Goal: Communication & Community: Answer question/provide support

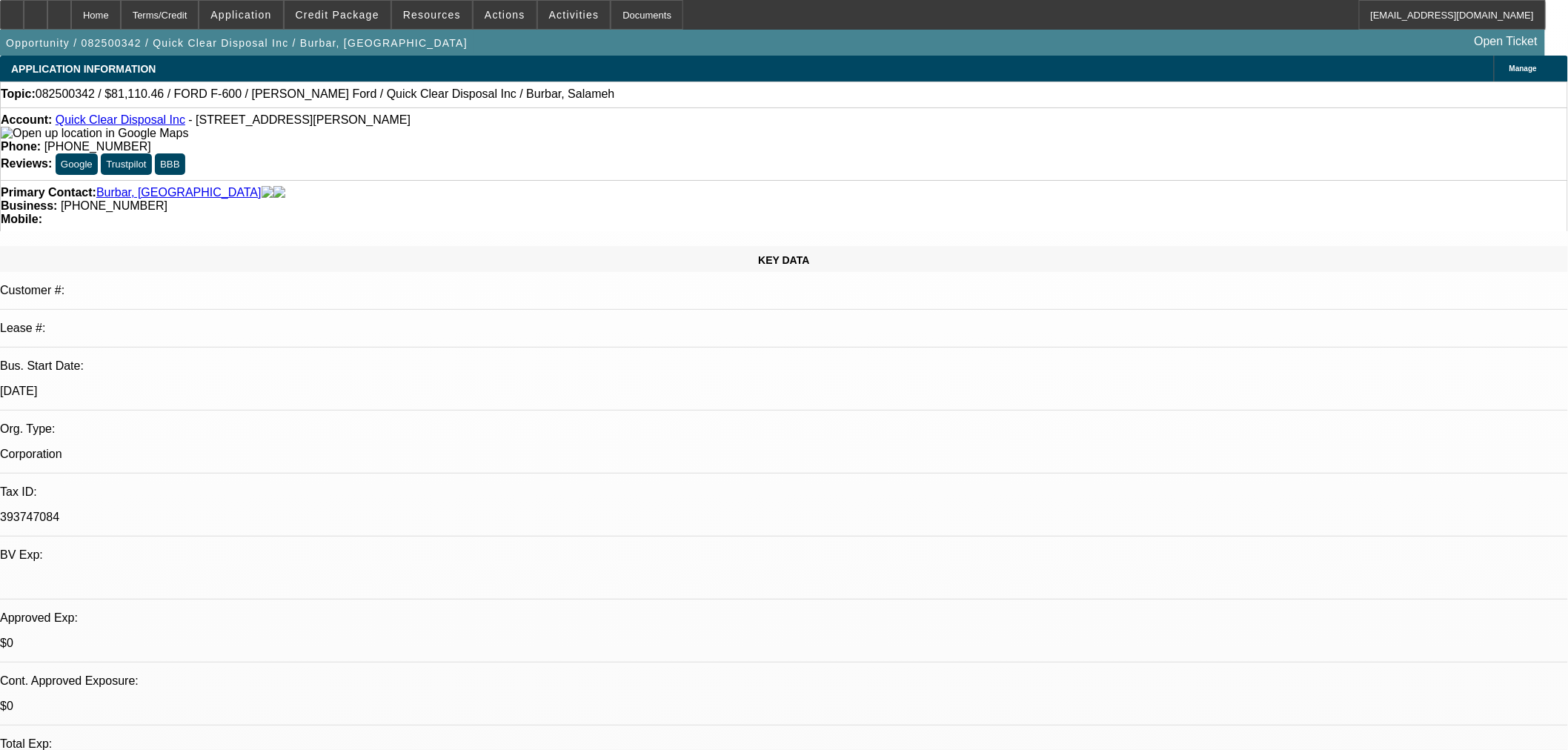
select select "0"
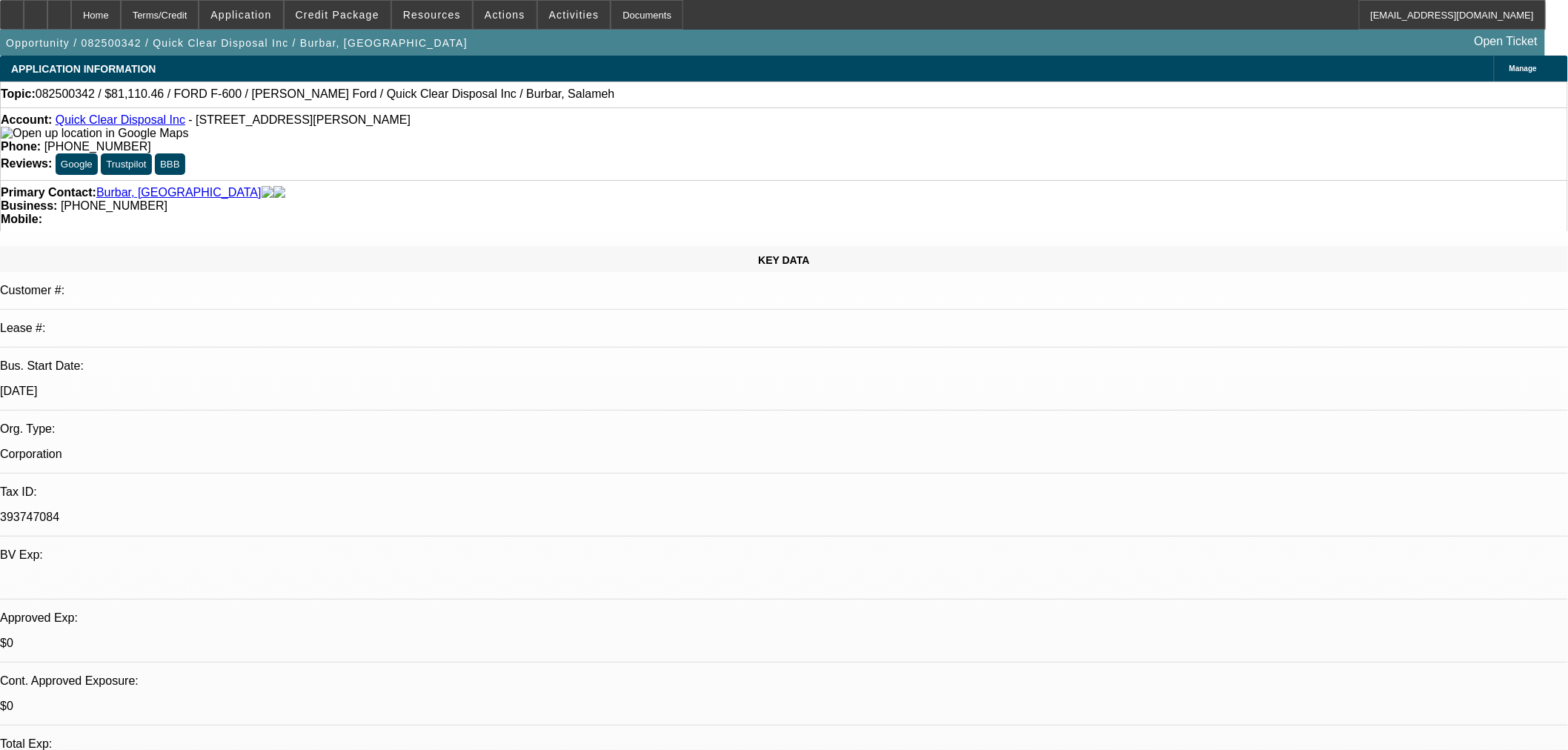
select select "0"
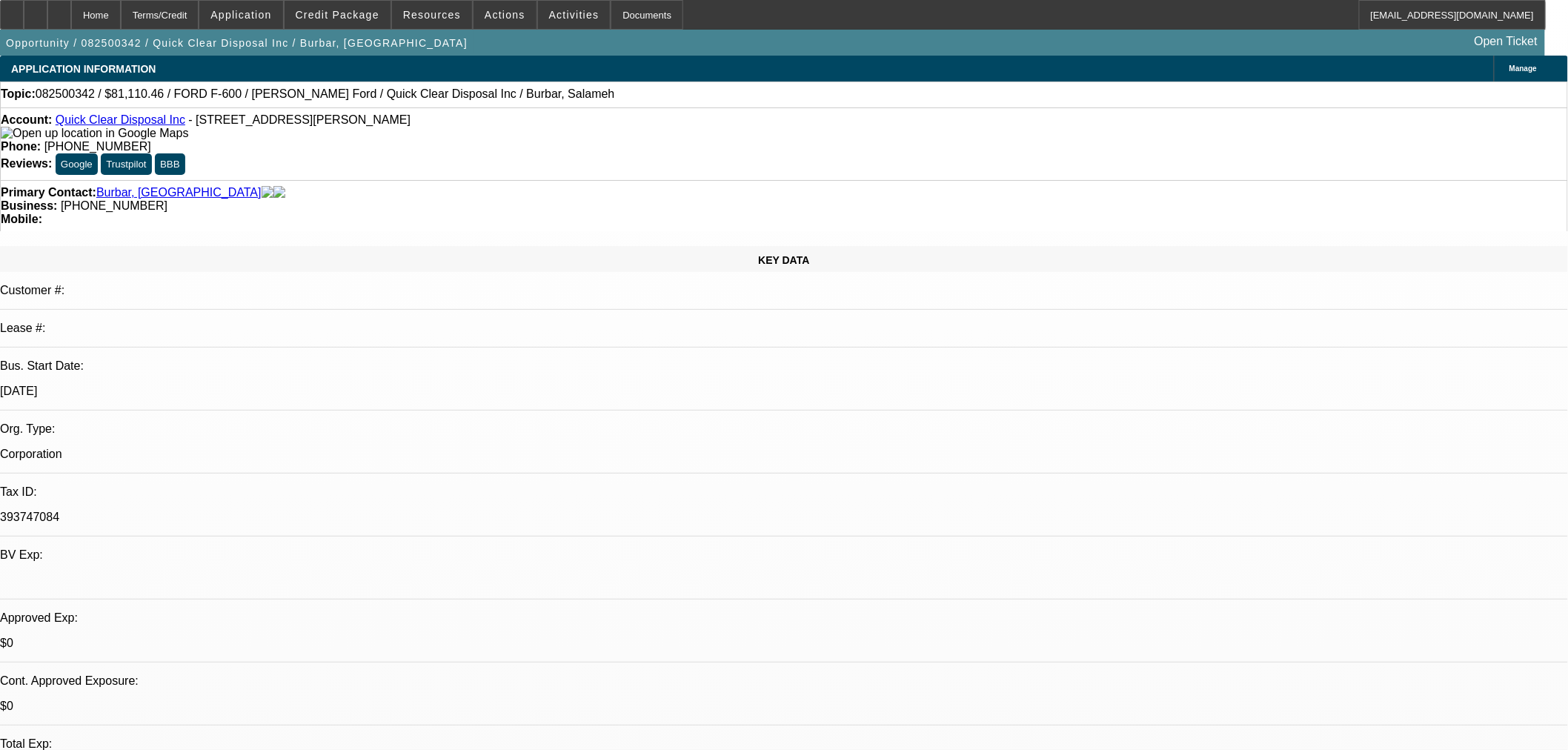
select select "0"
select select "1"
select select "2"
select select "21"
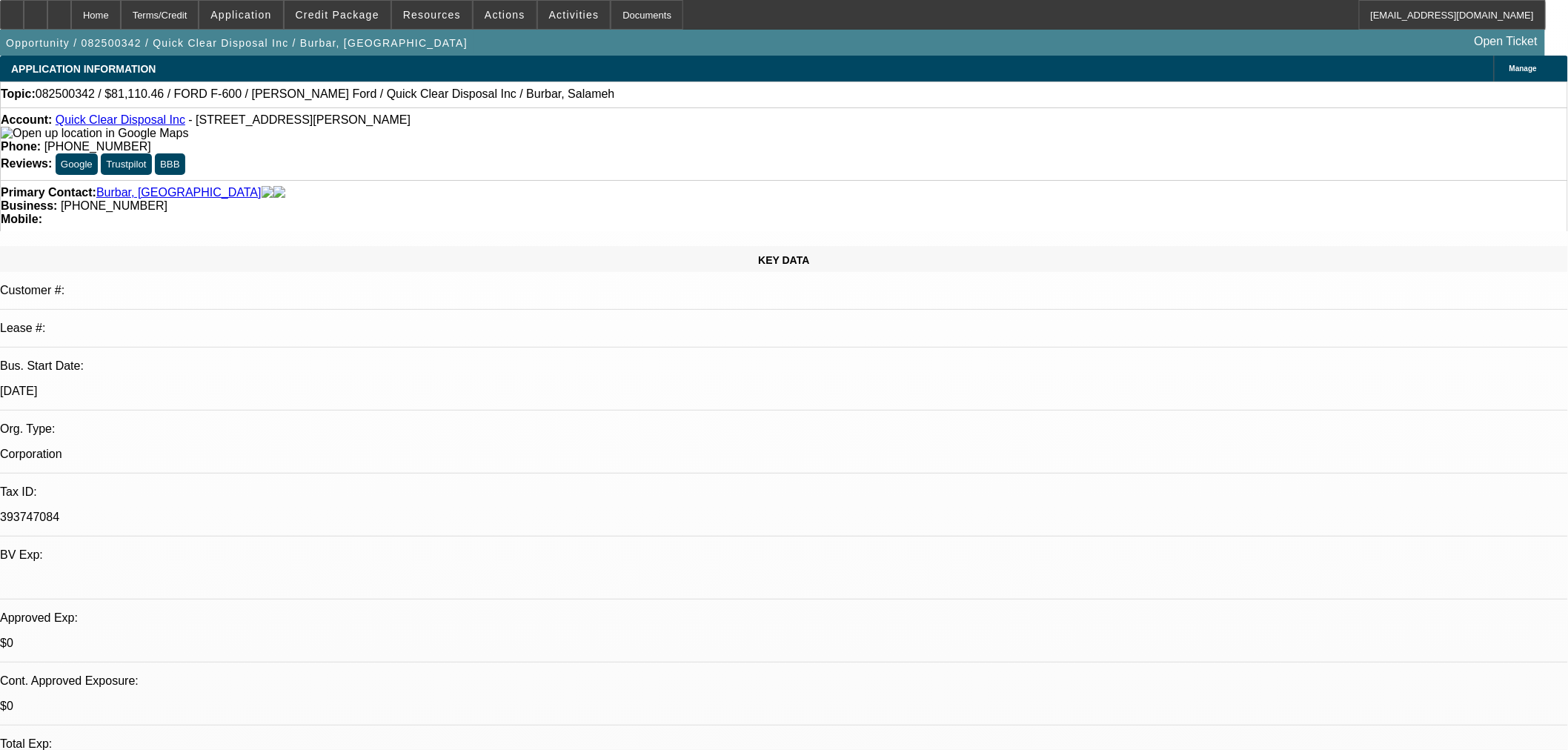
select select "1"
select select "2"
select select "21"
select select "1"
select select "2"
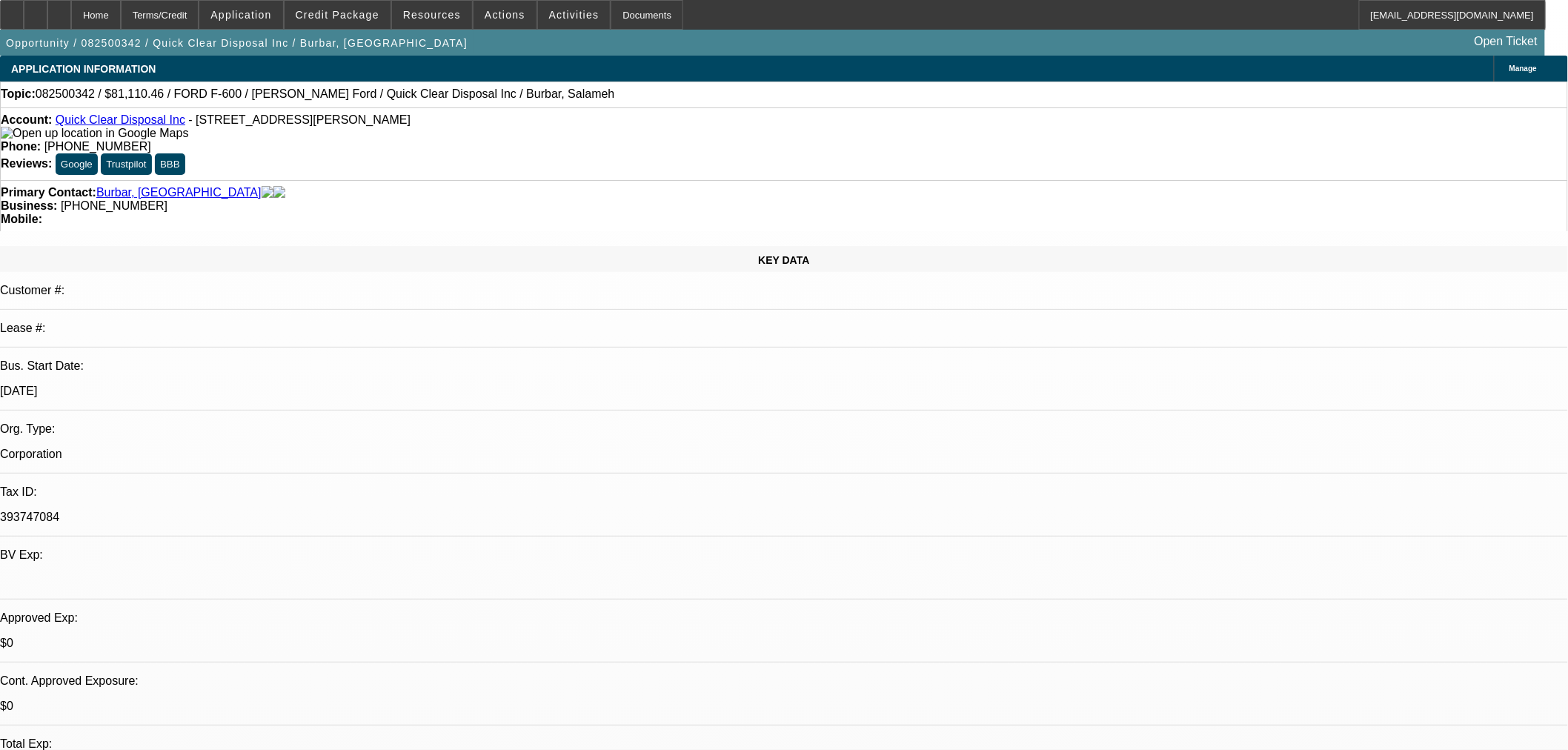
select select "21"
select select "1"
select select "2"
select select "19"
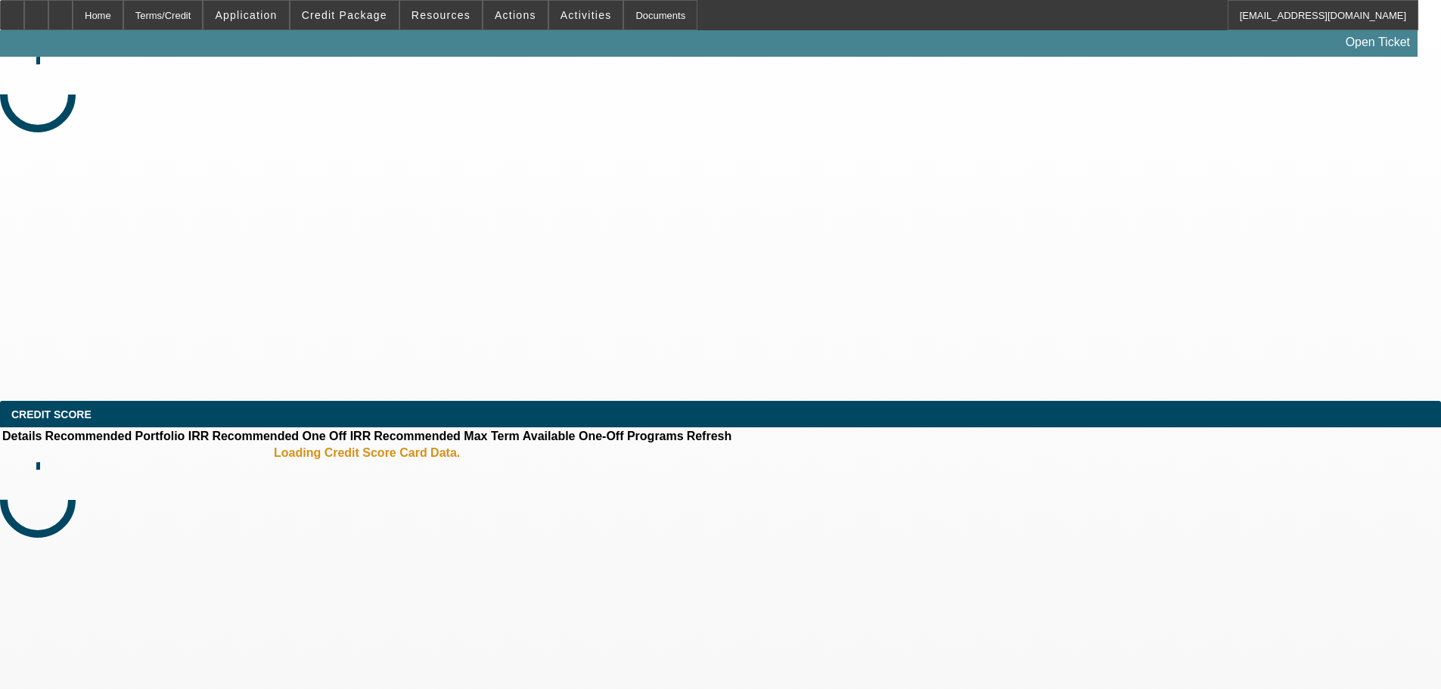
select select "0"
select select "2"
select select "0"
select select "6"
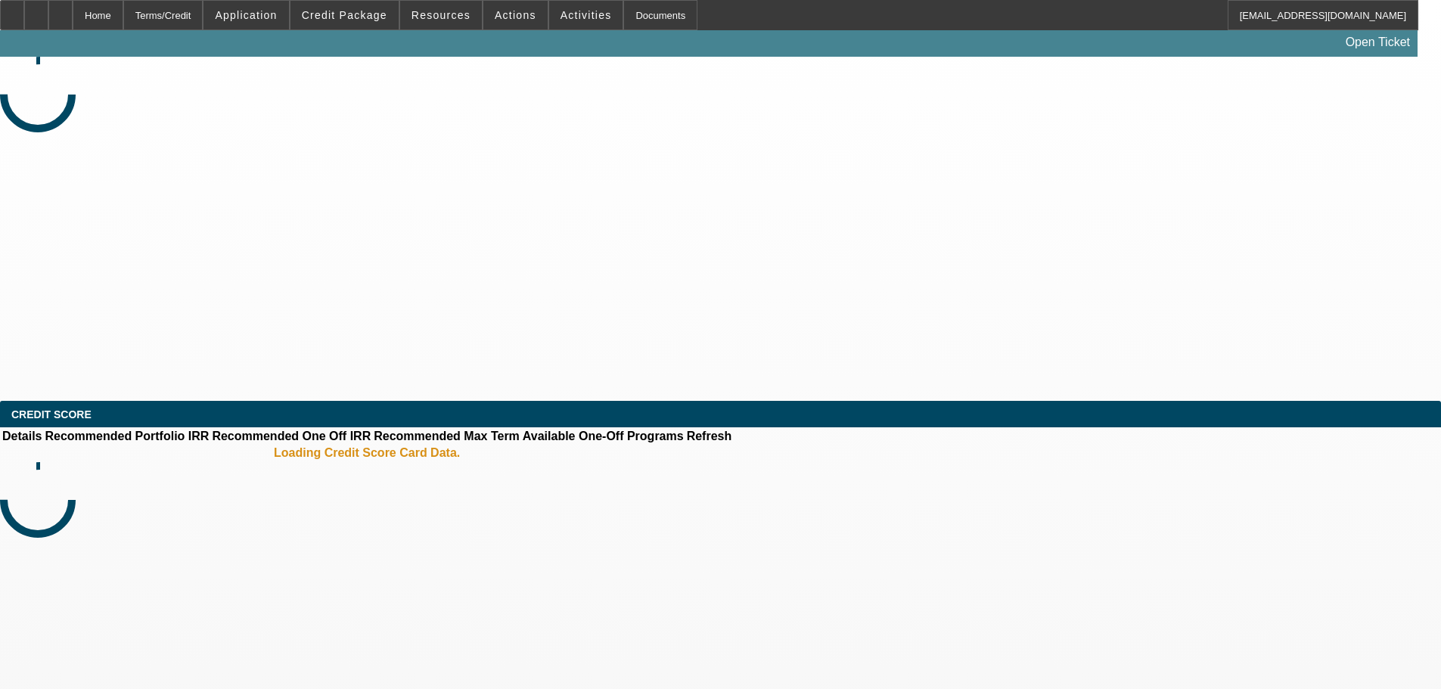
select select "0"
select select "2"
select select "0"
select select "6"
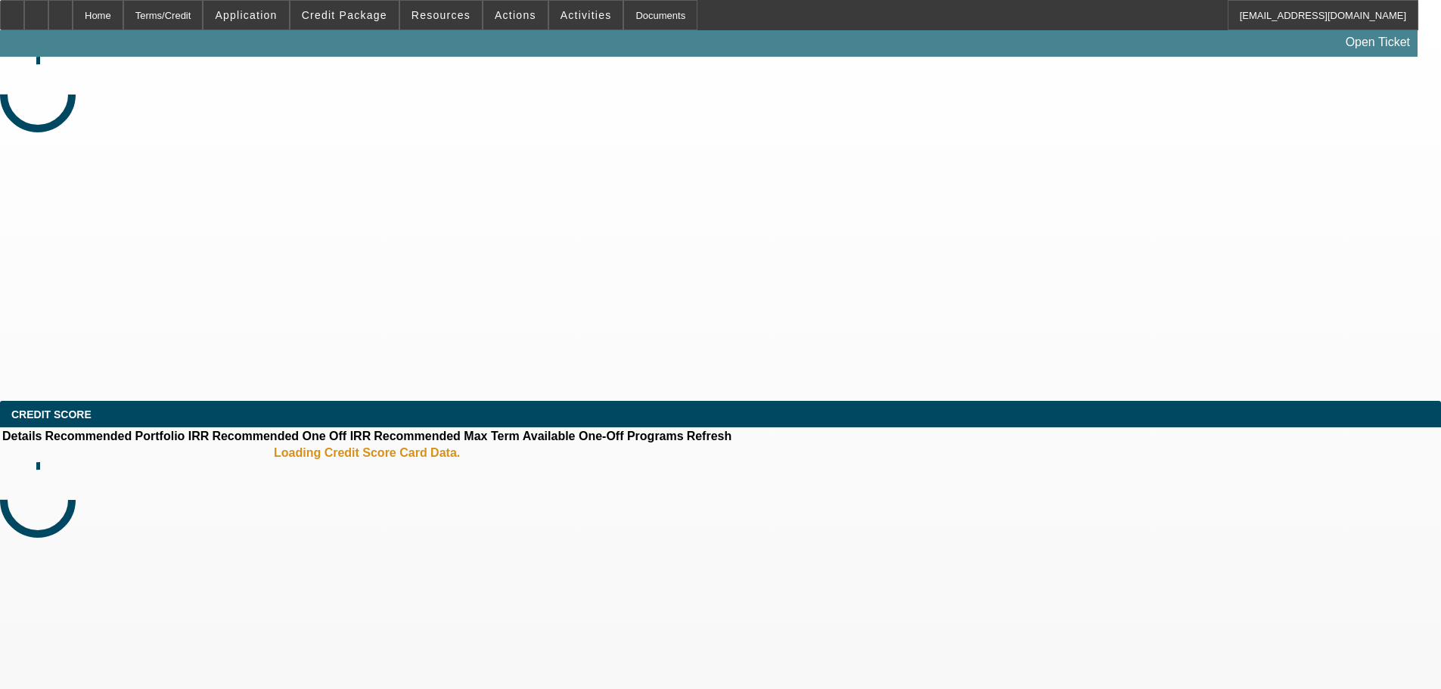
select select "0"
select select "2"
select select "0"
select select "6"
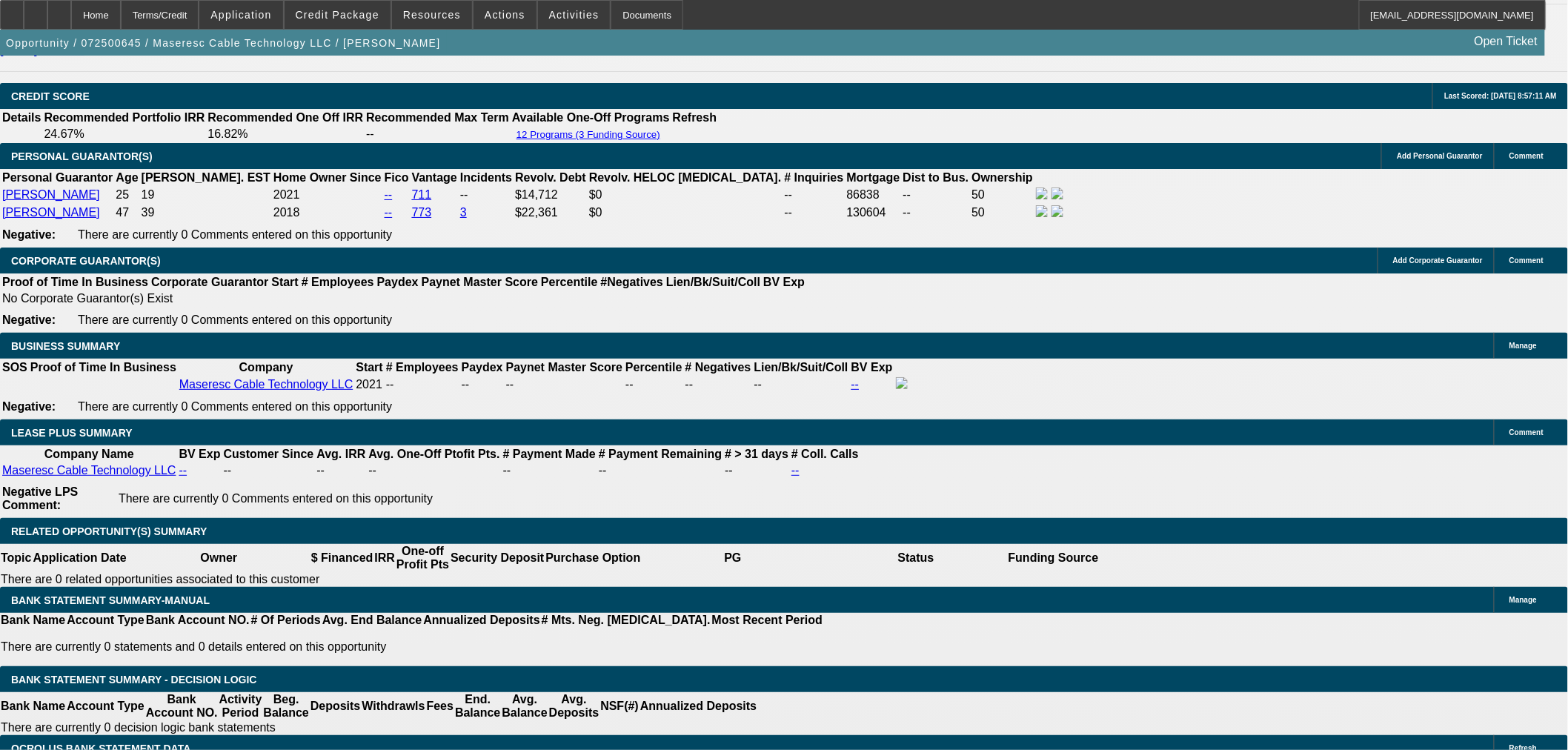
scroll to position [2206, 0]
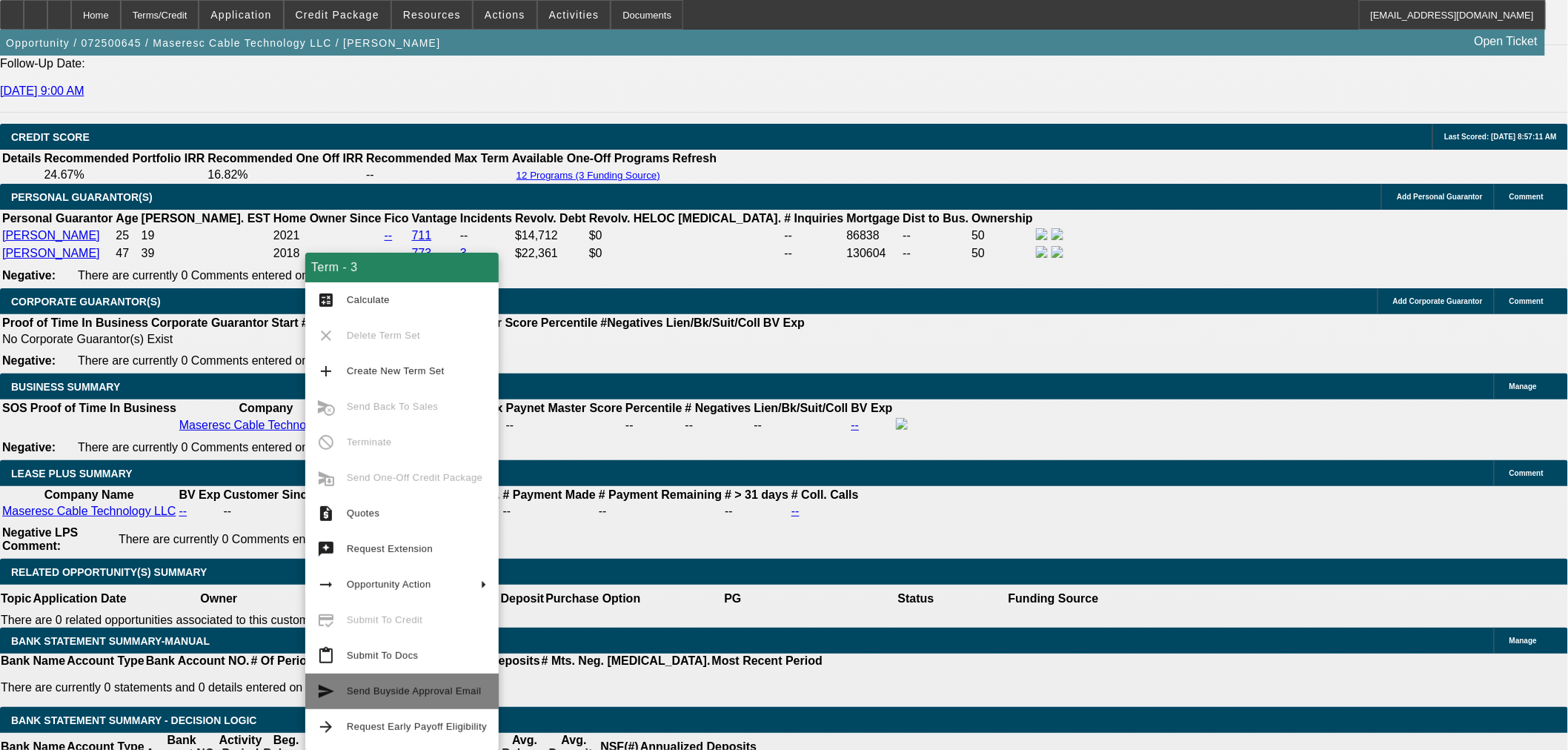
click at [409, 675] on span "Send Buyside Approval Email" at bounding box center [415, 691] width 135 height 11
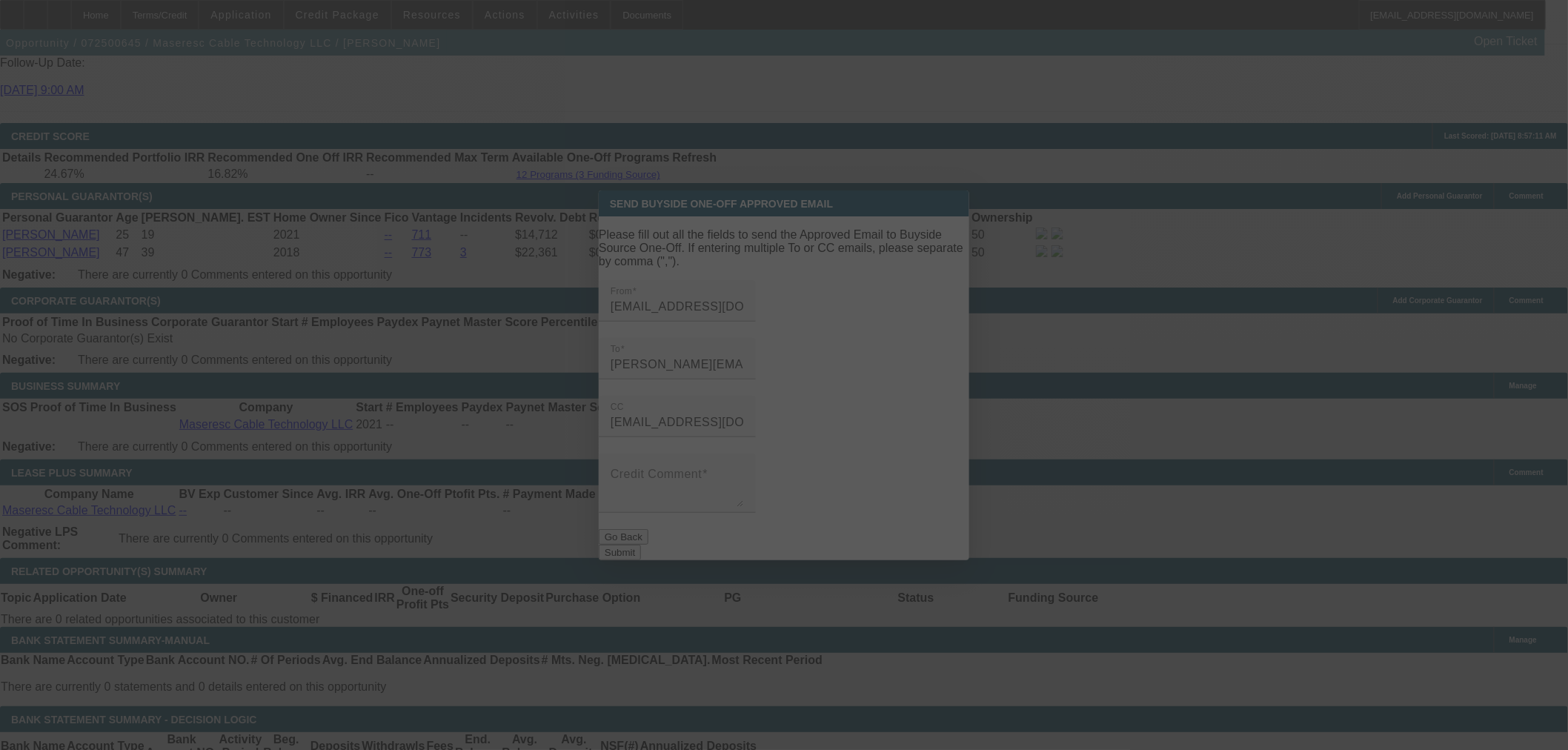
scroll to position [0, 0]
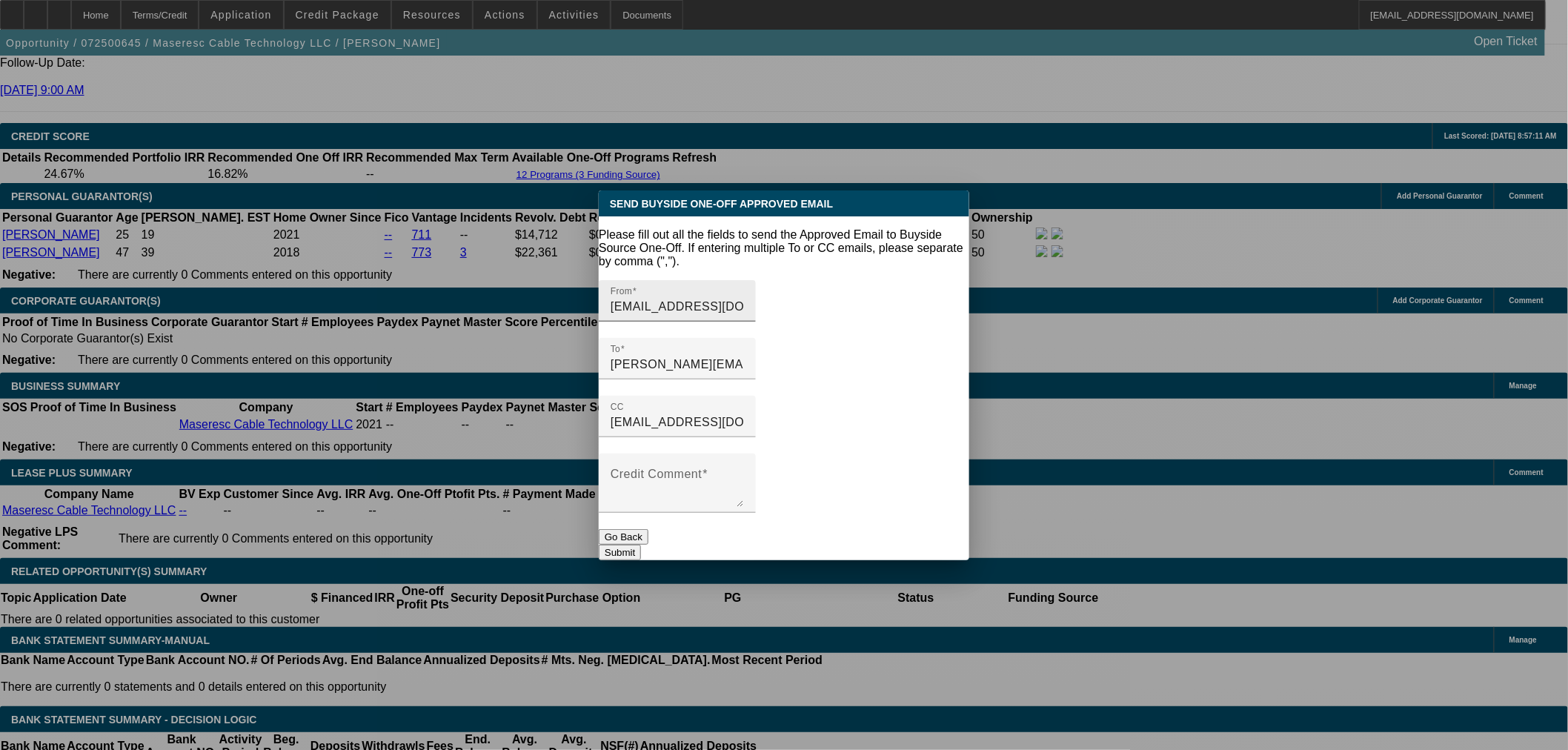
click at [744, 298] on input "capitalmarkets@beaconfunding.com" at bounding box center [677, 307] width 133 height 18
click at [744, 414] on input "capitalmarkets@beaconfunding.com,syndication-groups-per-lender@gocurrency.com" at bounding box center [677, 423] width 133 height 18
click at [744, 454] on div "Credit Comment" at bounding box center [677, 483] width 133 height 59
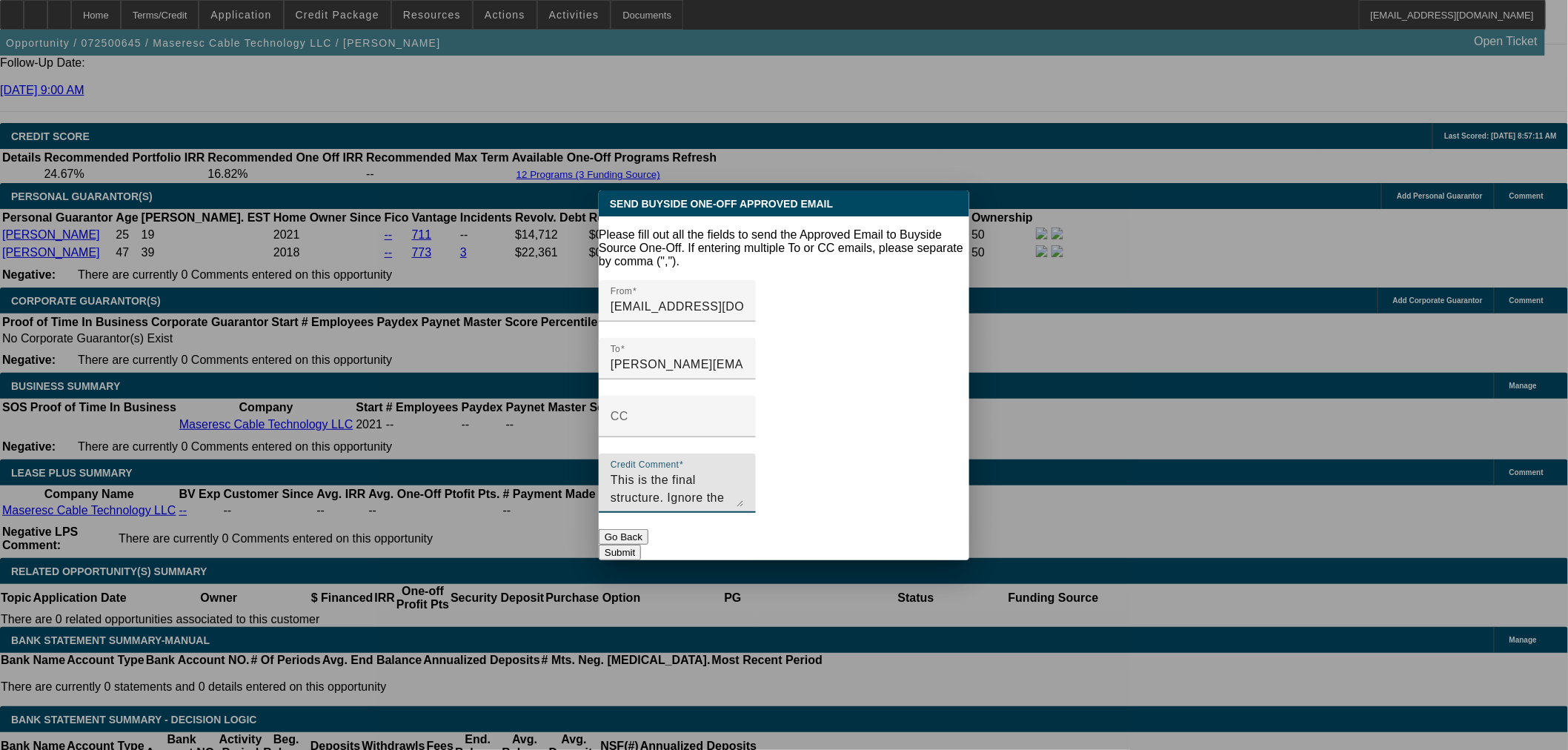
type textarea "This is the final structure. Ignore the suggested payments."
click at [649, 529] on button "Go Back" at bounding box center [623, 537] width 50 height 16
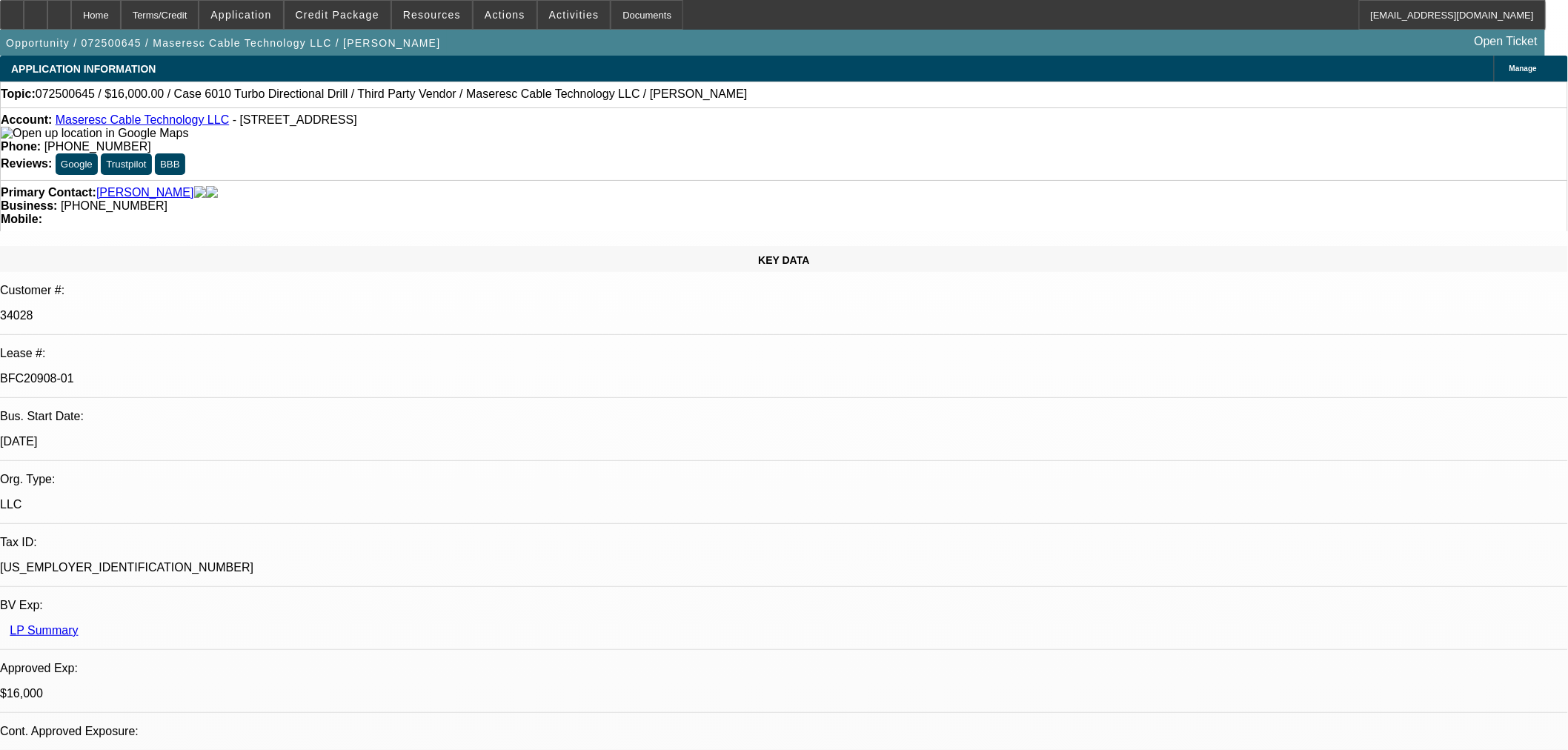
scroll to position [2206, 0]
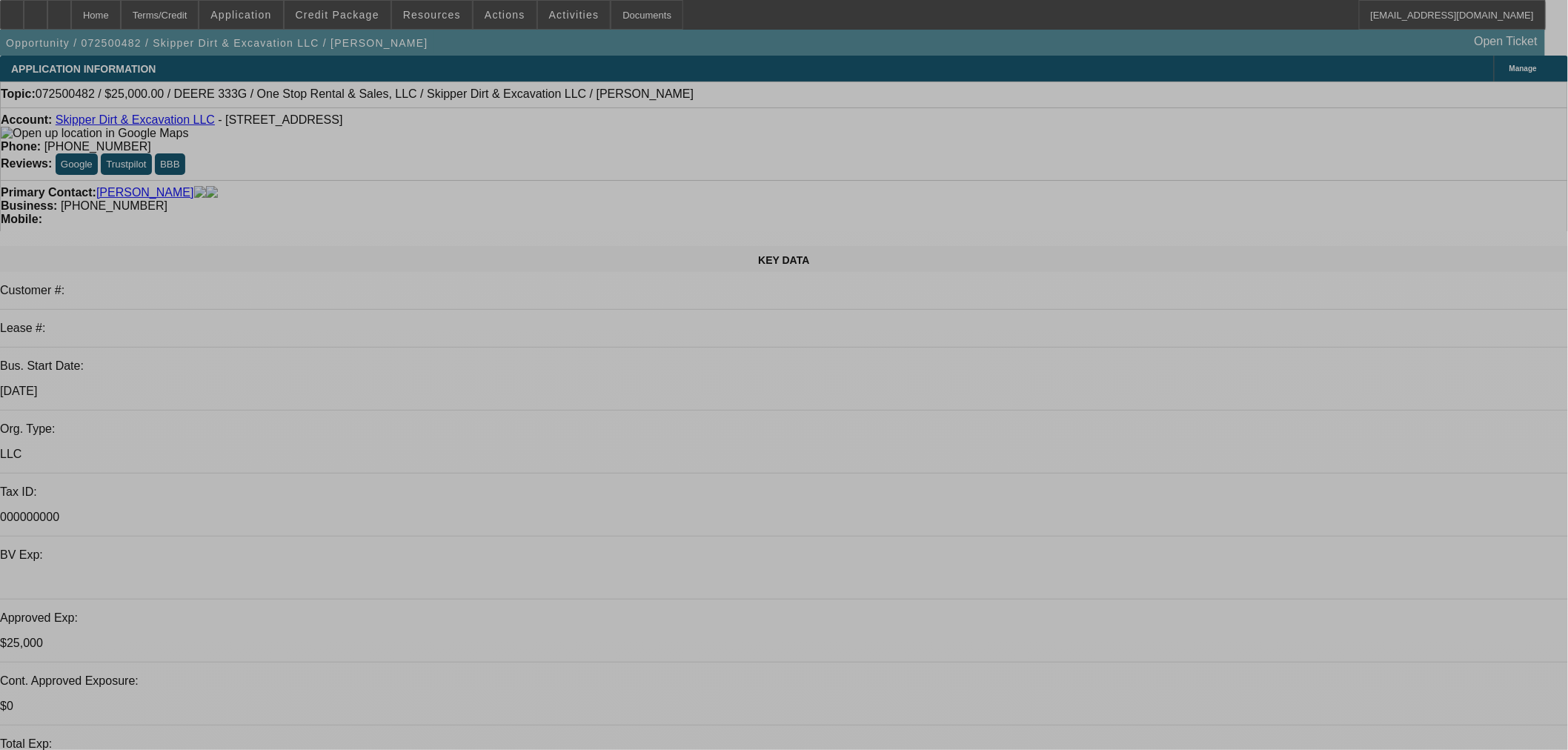
select select "0"
select select "2"
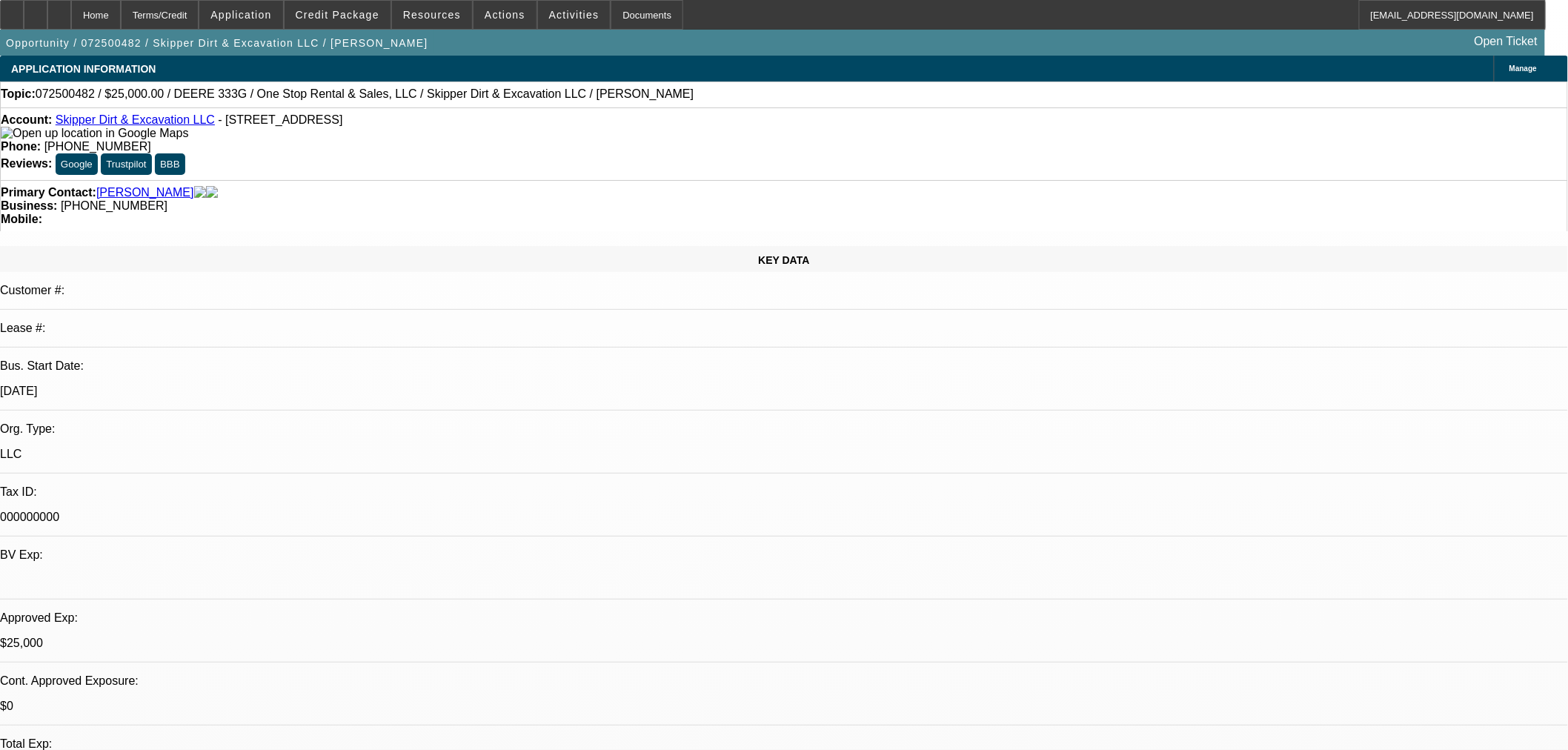
select select "2"
select select "0"
select select "6"
select select "0"
select select "2"
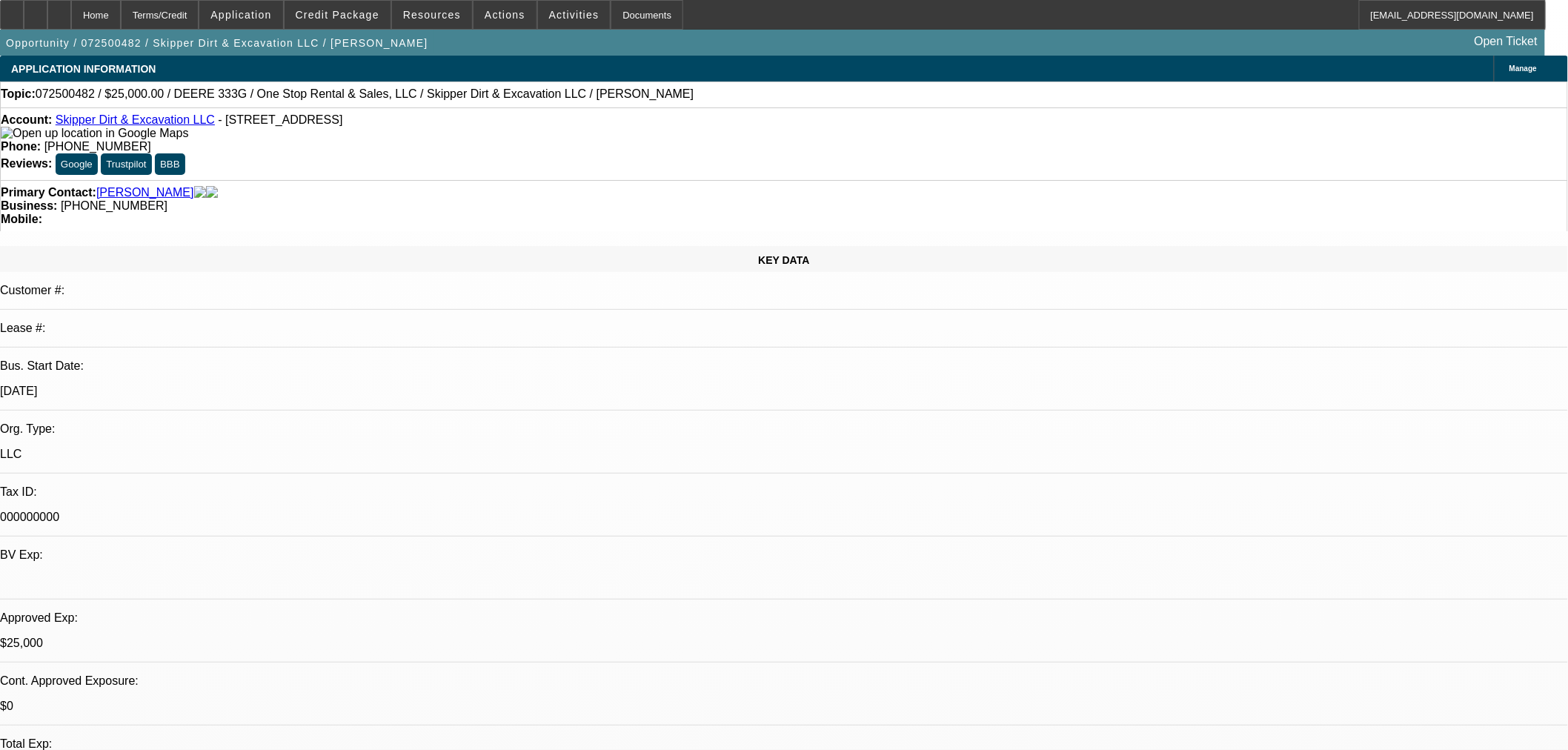
select select "2"
select select "0"
select select "6"
click at [507, 8] on span at bounding box center [505, 15] width 63 height 35
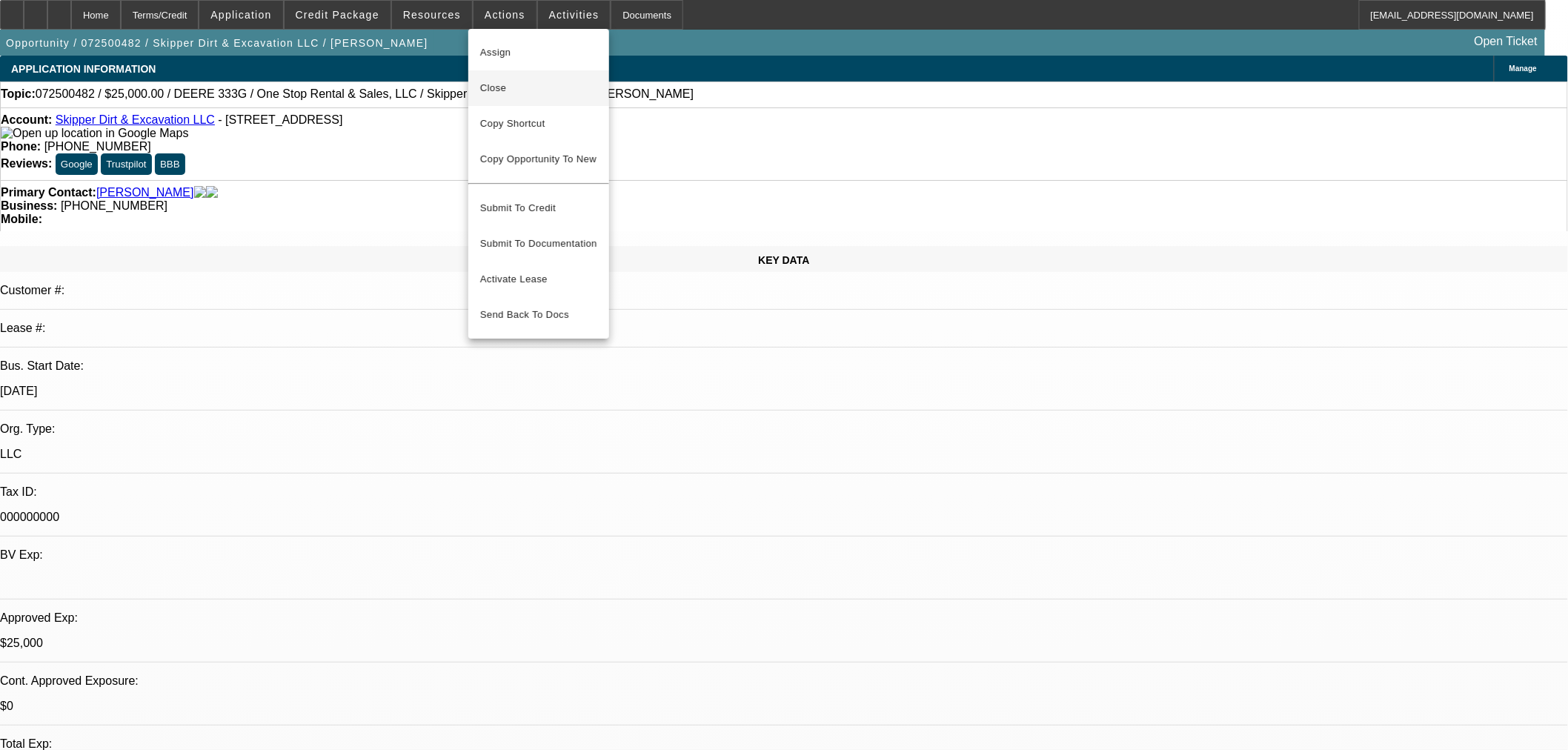
click at [514, 85] on span "Close" at bounding box center [538, 88] width 117 height 18
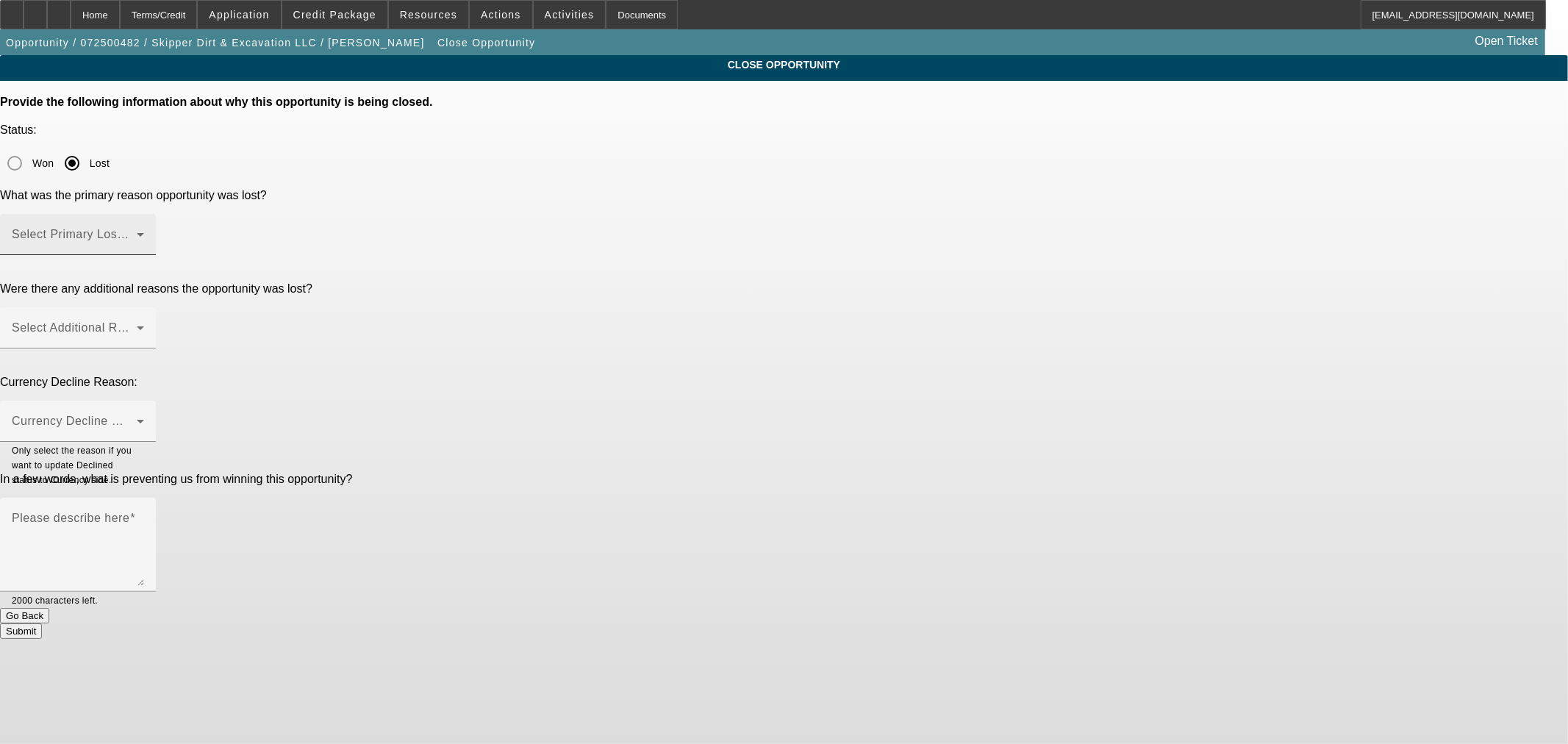
click at [167, 228] on mat-label "Select Primary Lost Reason" at bounding box center [89, 233] width 156 height 13
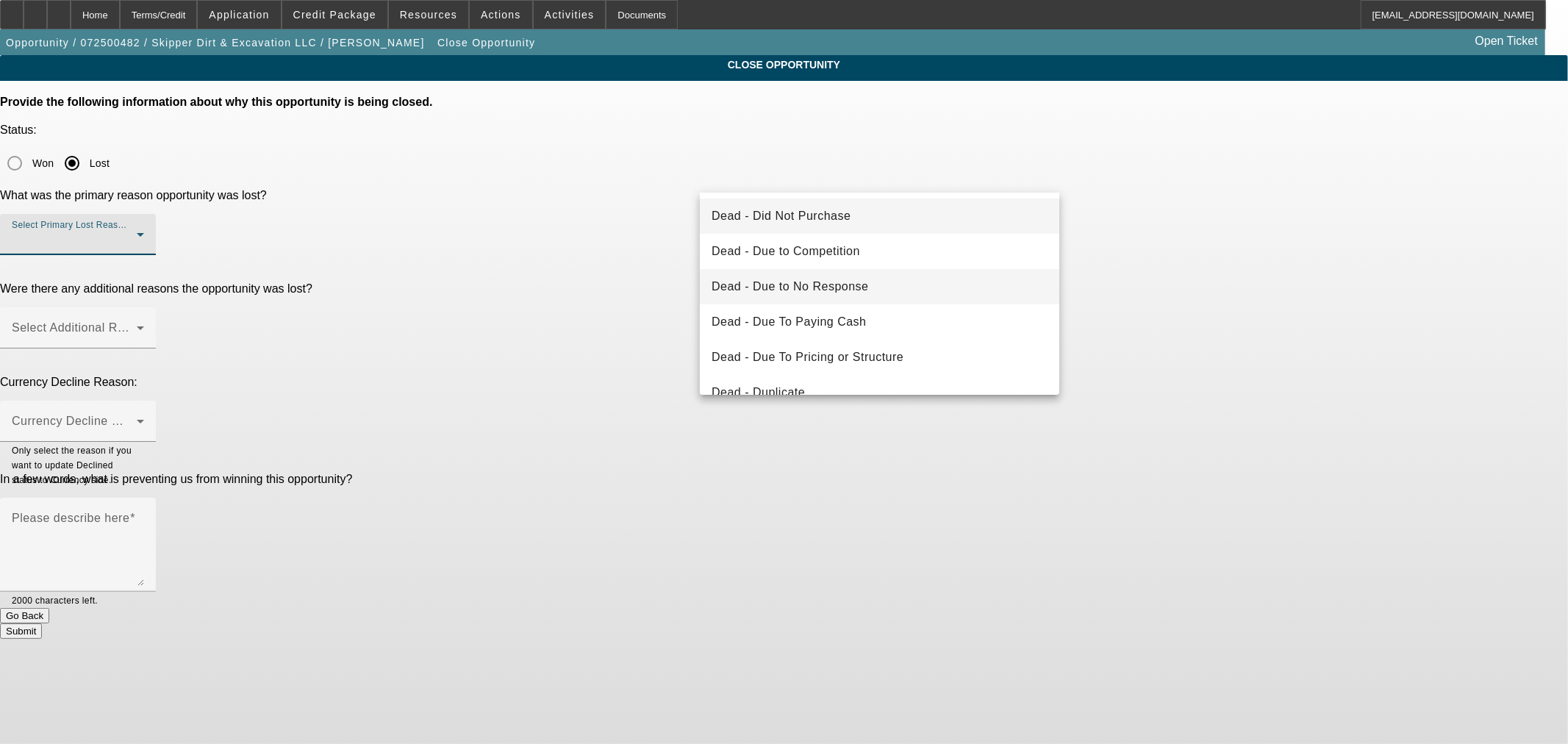
click at [788, 282] on span "Dead - Due to No Response" at bounding box center [790, 287] width 157 height 18
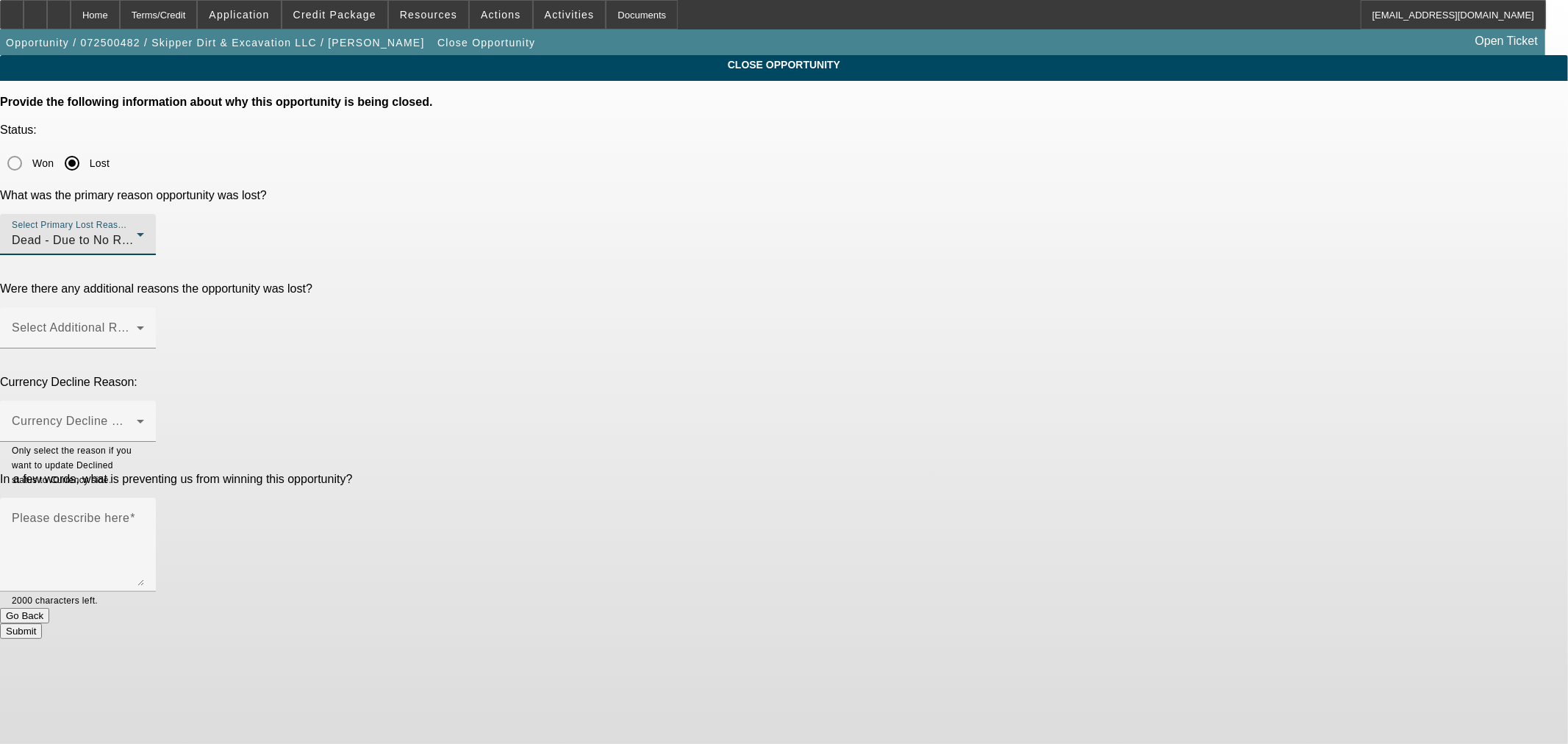
click at [618, 375] on div "Currency Decline Reason:" at bounding box center [784, 382] width 1568 height 14
click at [129, 512] on mat-label "Please describe here" at bounding box center [70, 517] width 118 height 13
click at [144, 515] on textarea "Please describe here" at bounding box center [78, 550] width 132 height 71
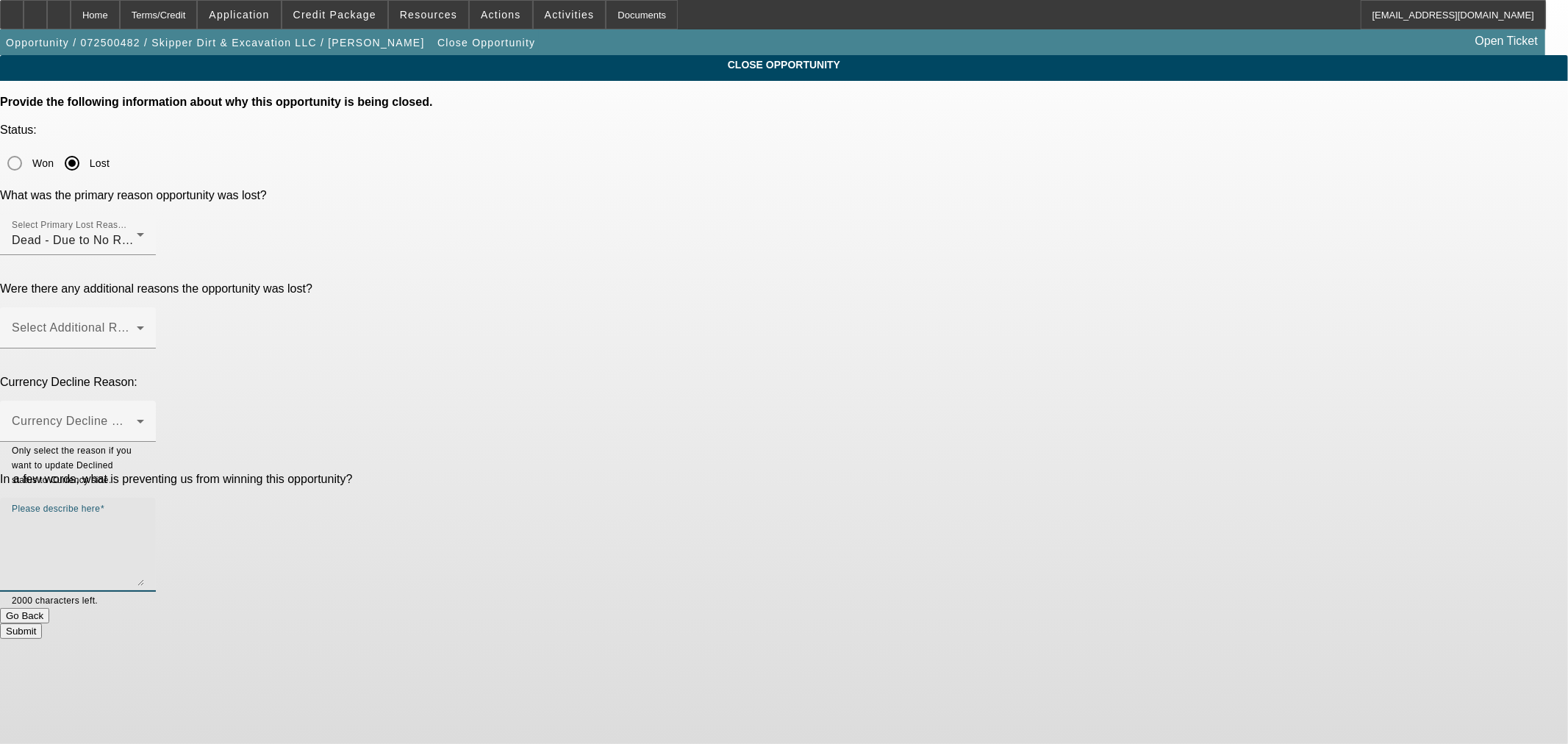
paste textarea "Tried him every day this week, no response."
type textarea "Tried him every day this week, no response."
click at [137, 325] on span at bounding box center [74, 334] width 125 height 18
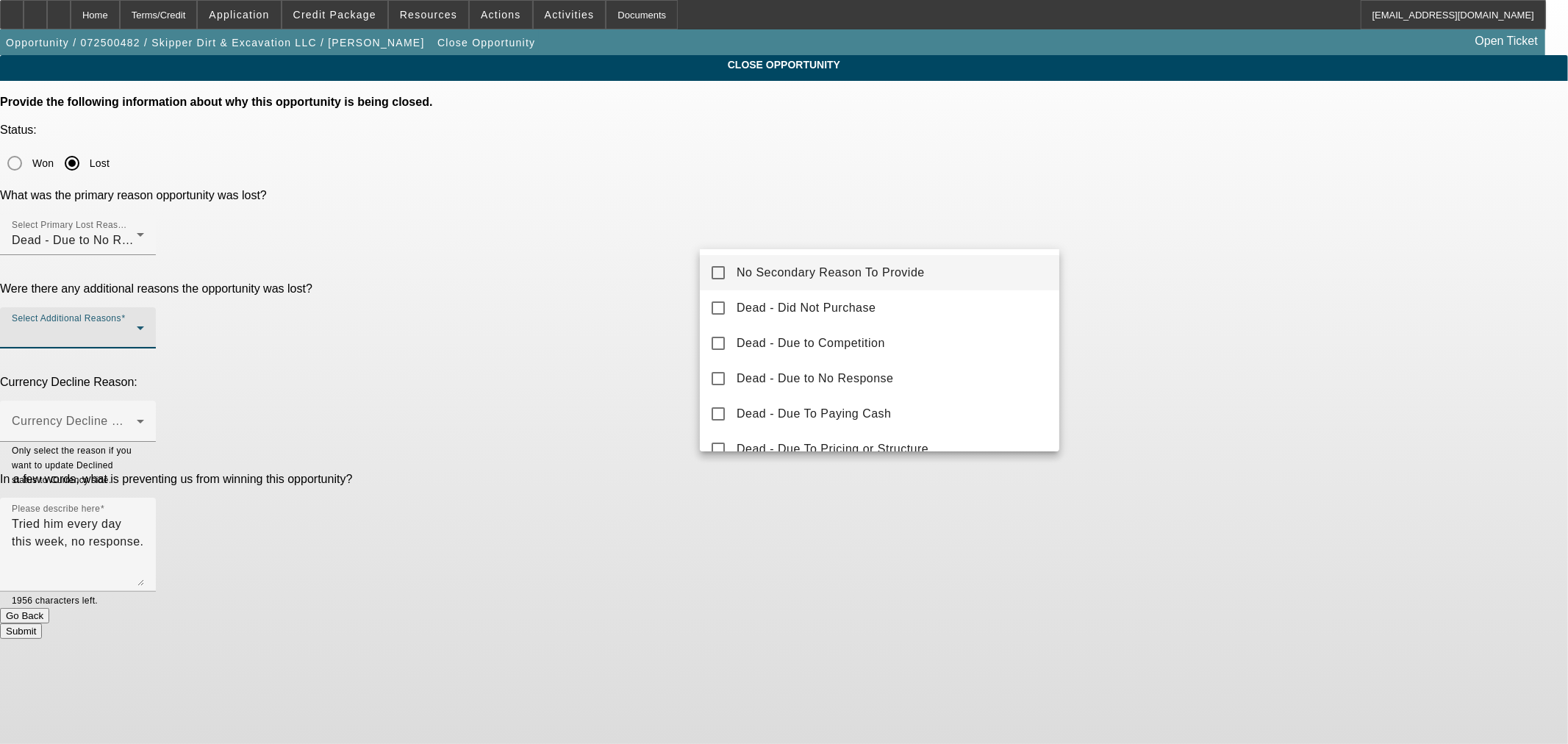
click at [807, 266] on span "No Secondary Reason To Provide" at bounding box center [831, 272] width 189 height 18
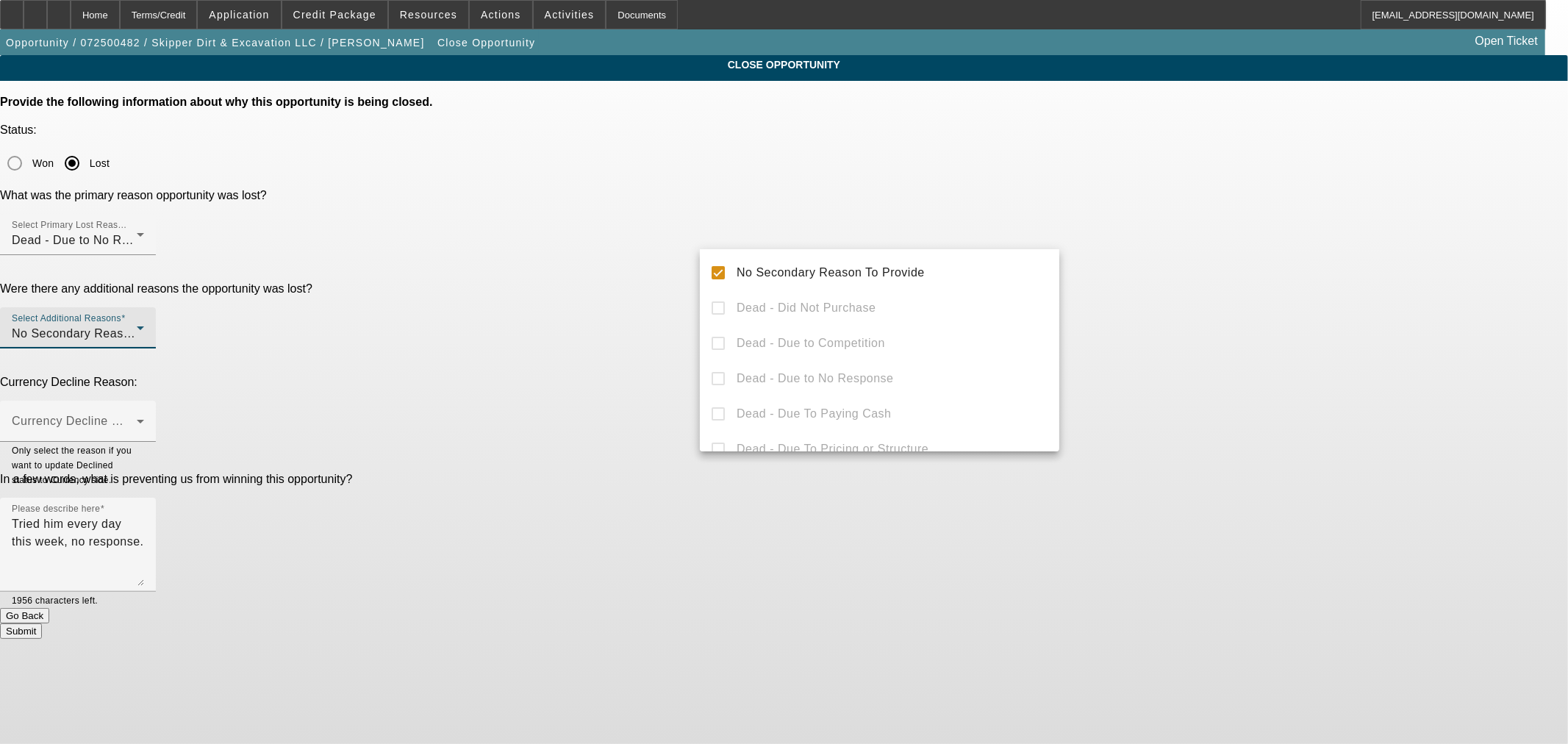
click at [868, 506] on div at bounding box center [784, 372] width 1568 height 744
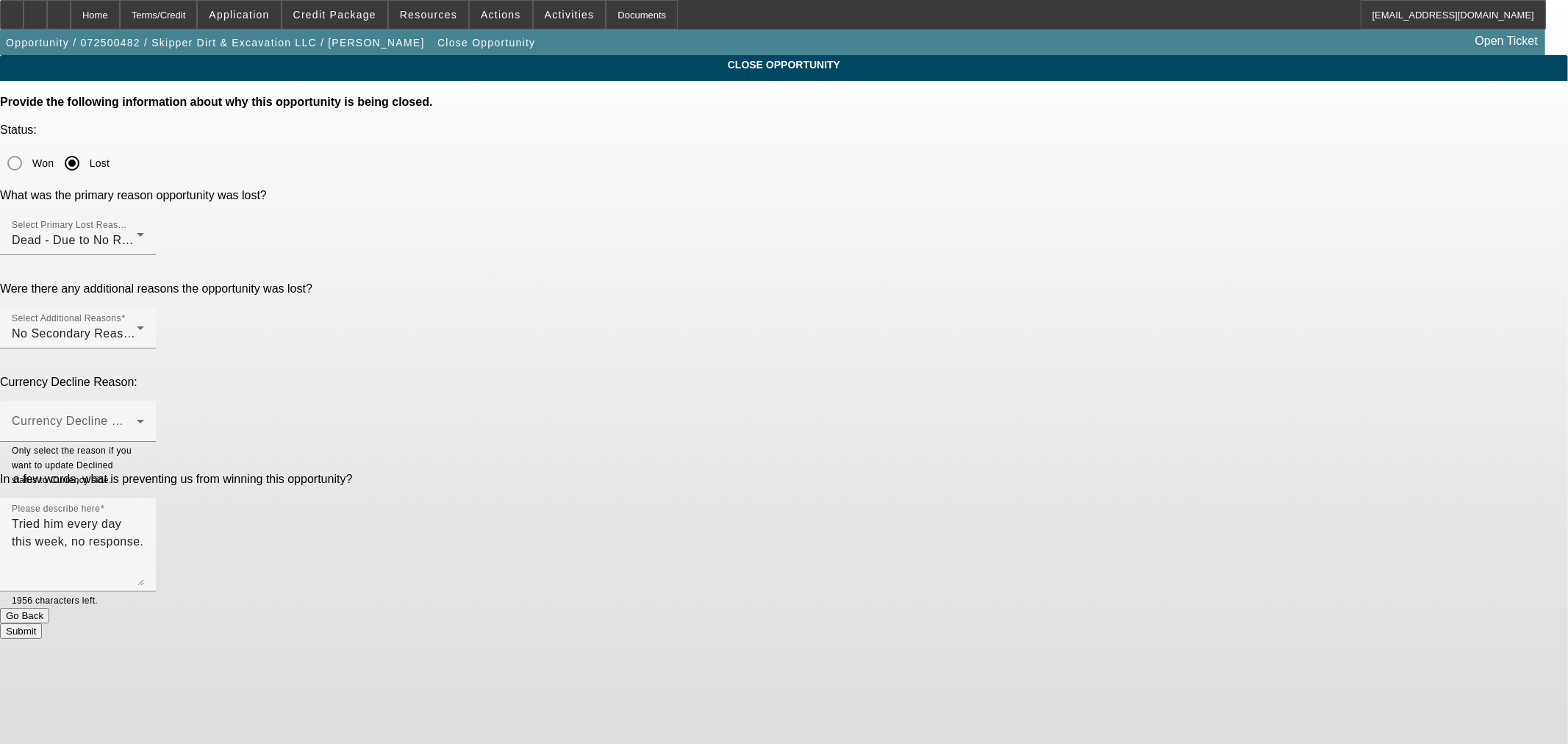
click at [42, 623] on button "Submit" at bounding box center [20, 631] width 42 height 16
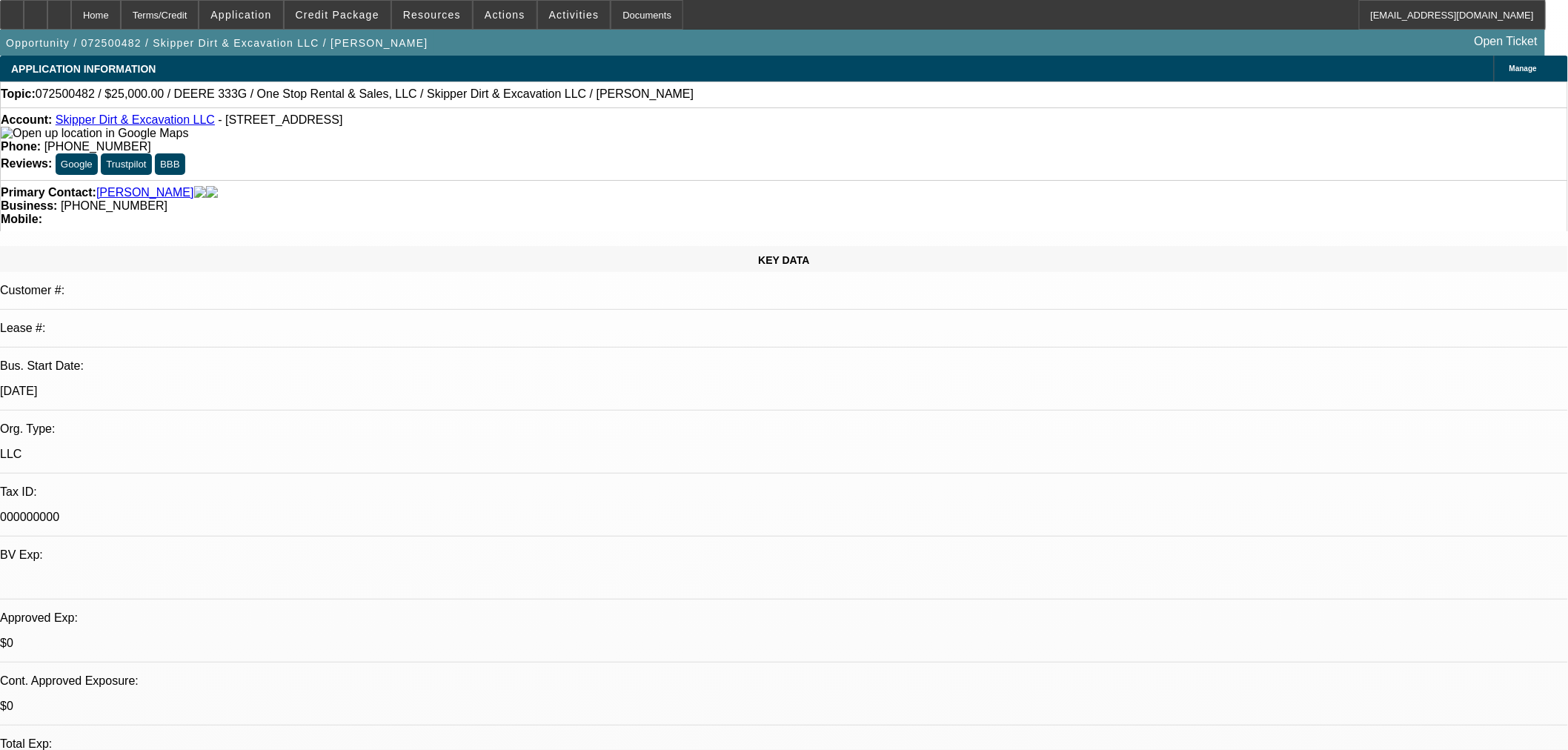
select select "0"
select select "2"
select select "0"
select select "6"
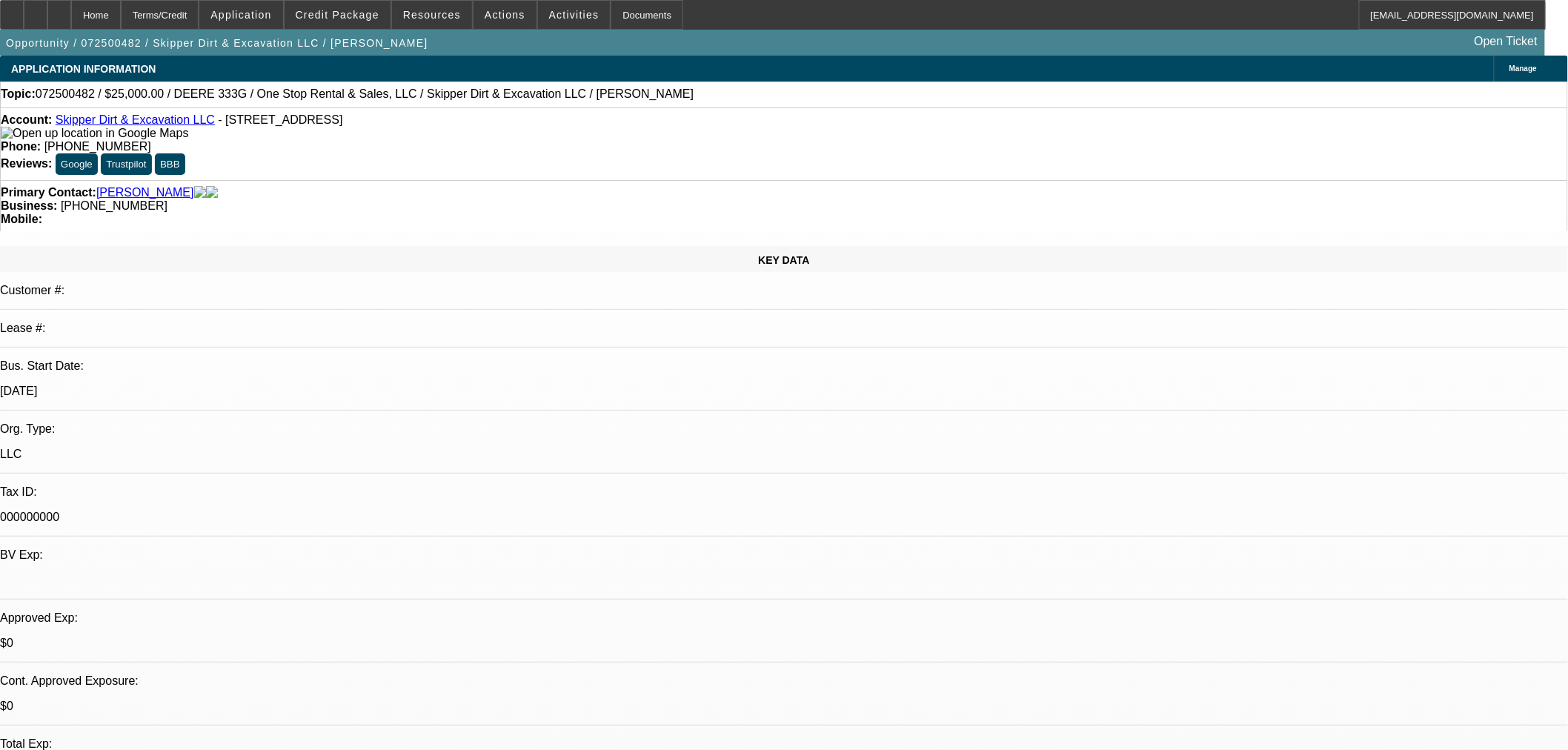
select select "0"
select select "2"
select select "0"
select select "6"
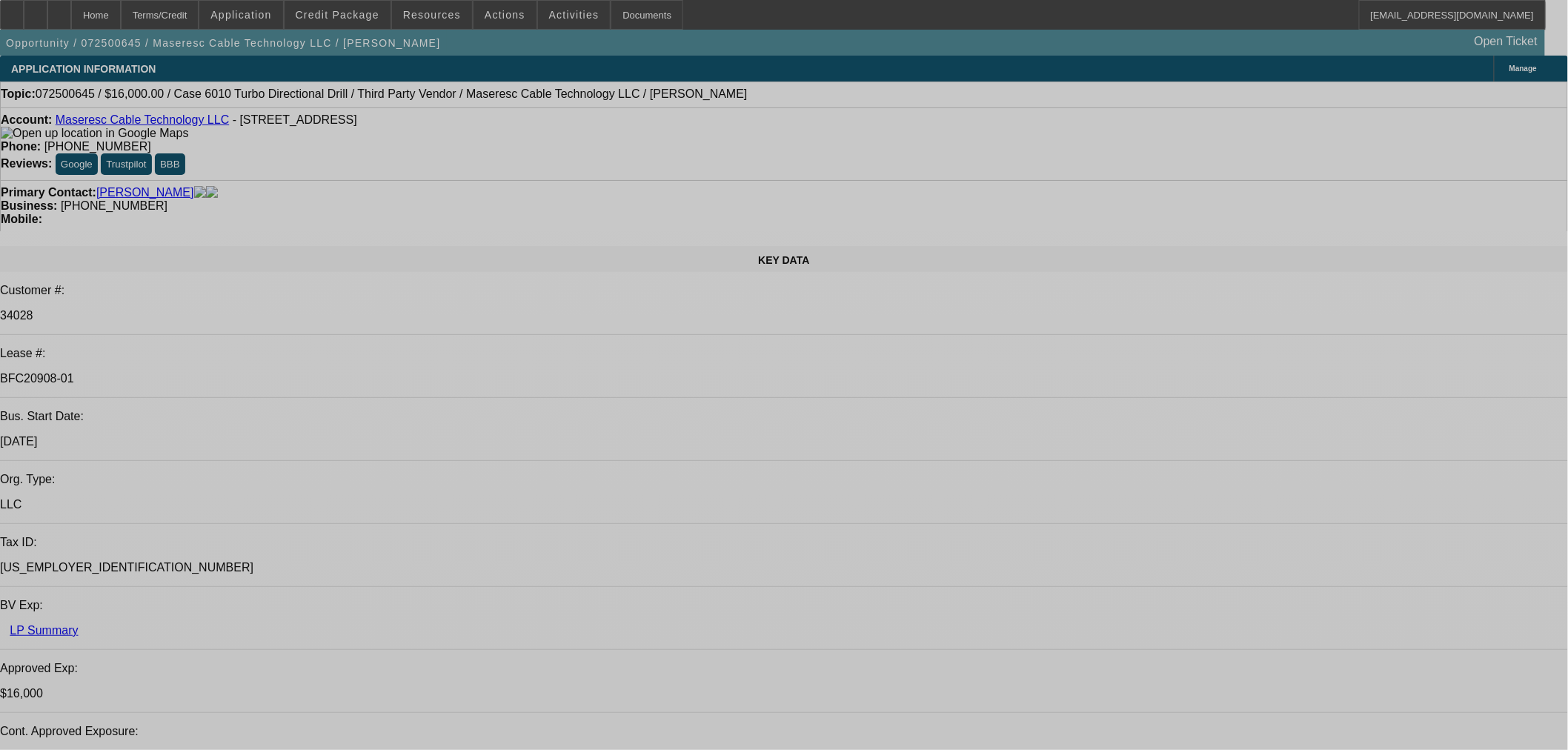
select select "0"
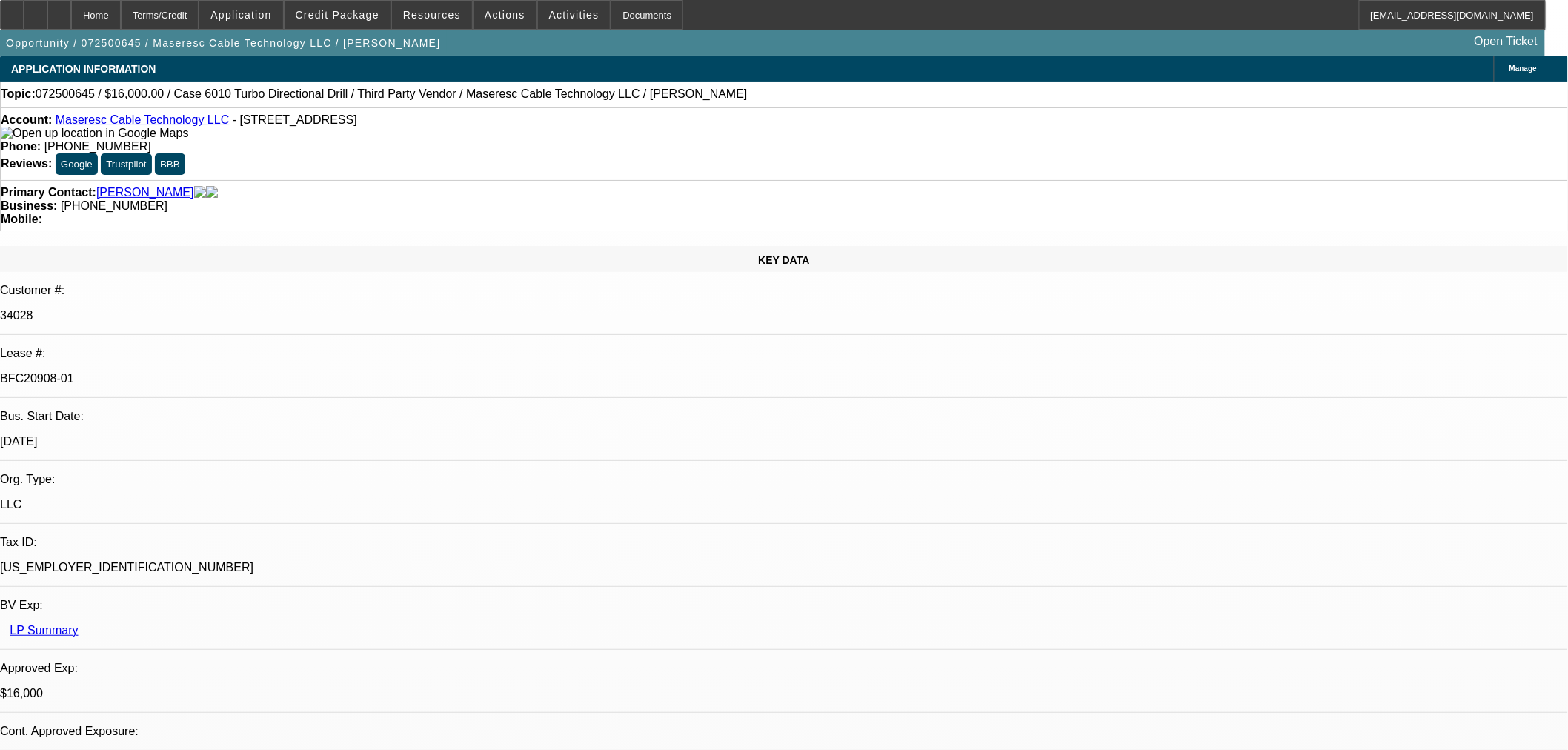
select select "2"
select select "0"
select select "6"
select select "0"
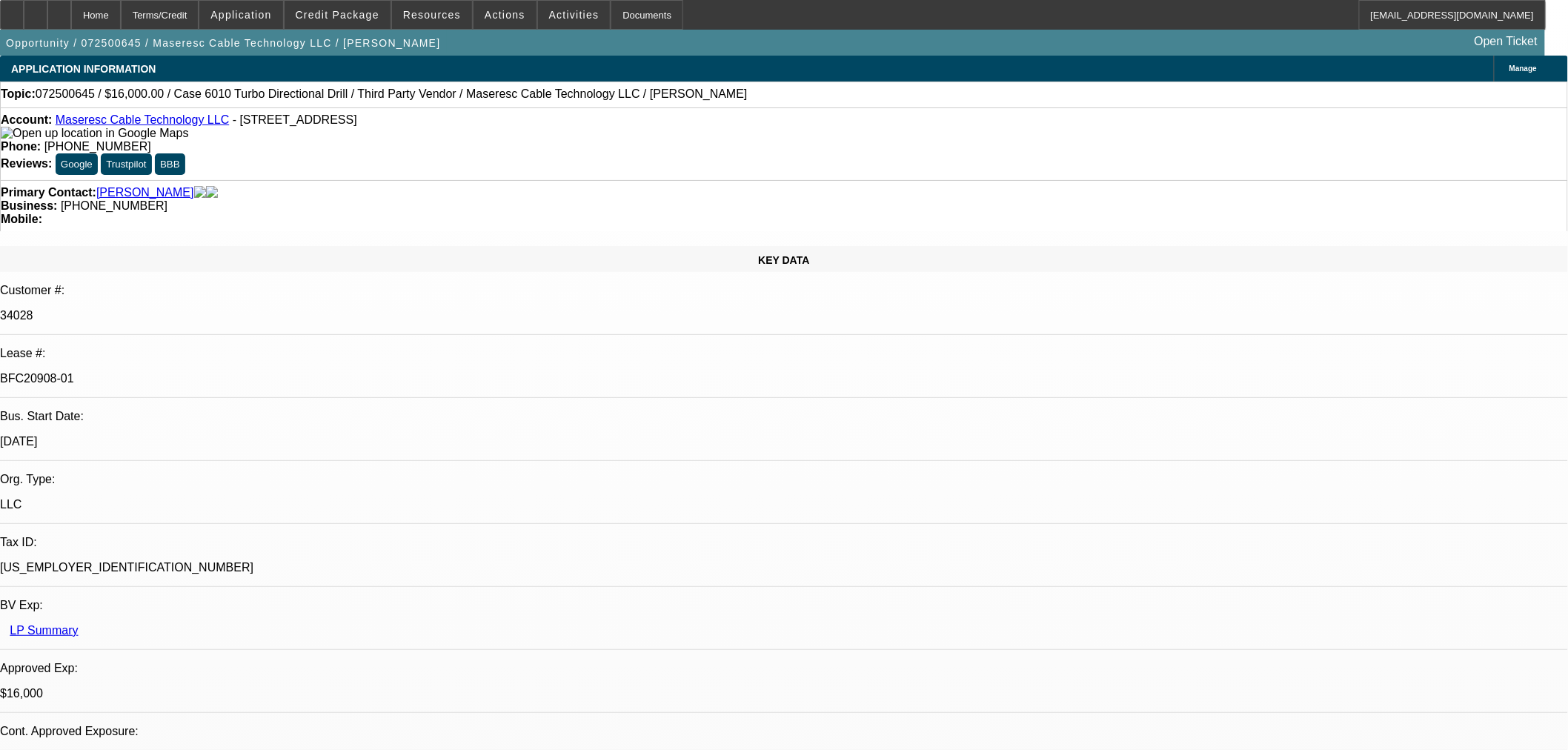
select select "2"
select select "0"
select select "6"
select select "0"
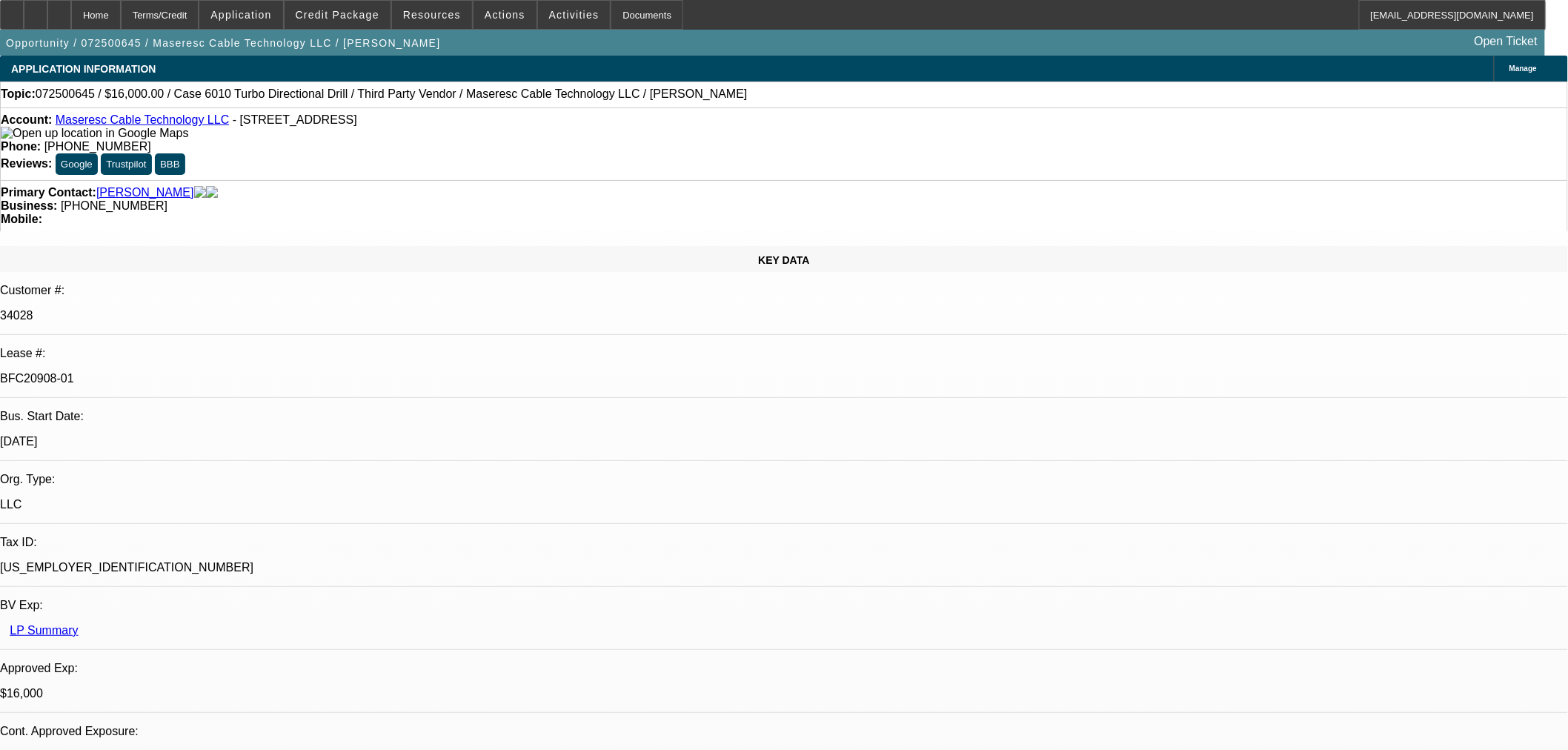
select select "2"
select select "0"
select select "6"
click at [24, 13] on div at bounding box center [12, 15] width 24 height 29
